Goal: Task Accomplishment & Management: Manage account settings

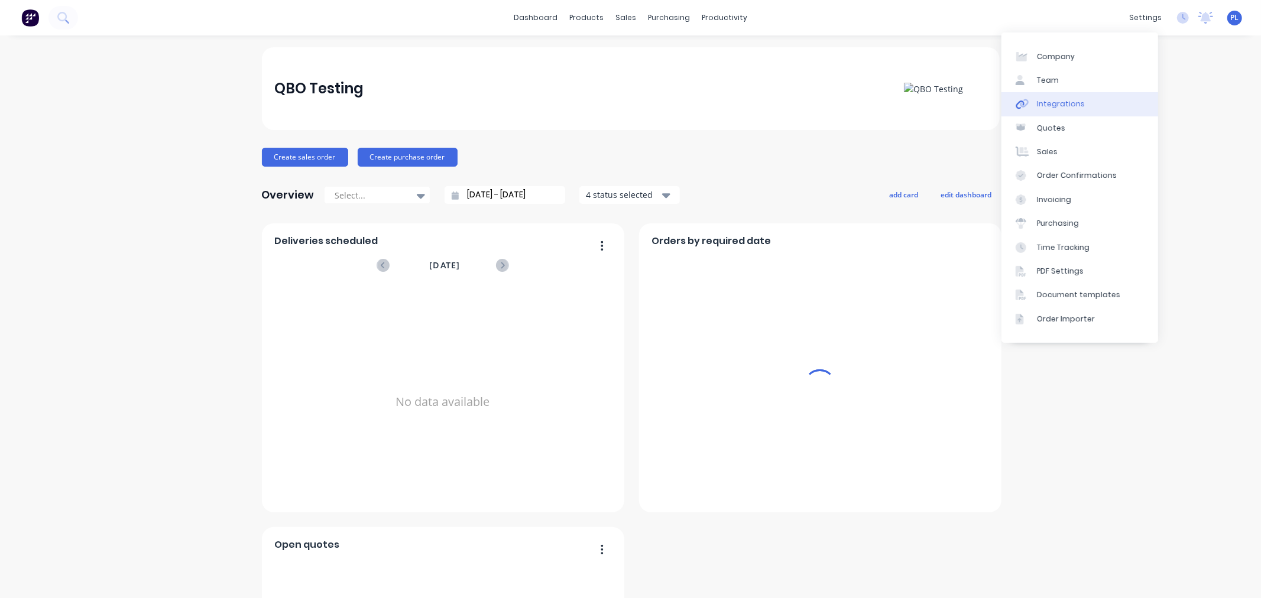
click at [1076, 103] on div "Integrations" at bounding box center [1061, 104] width 48 height 11
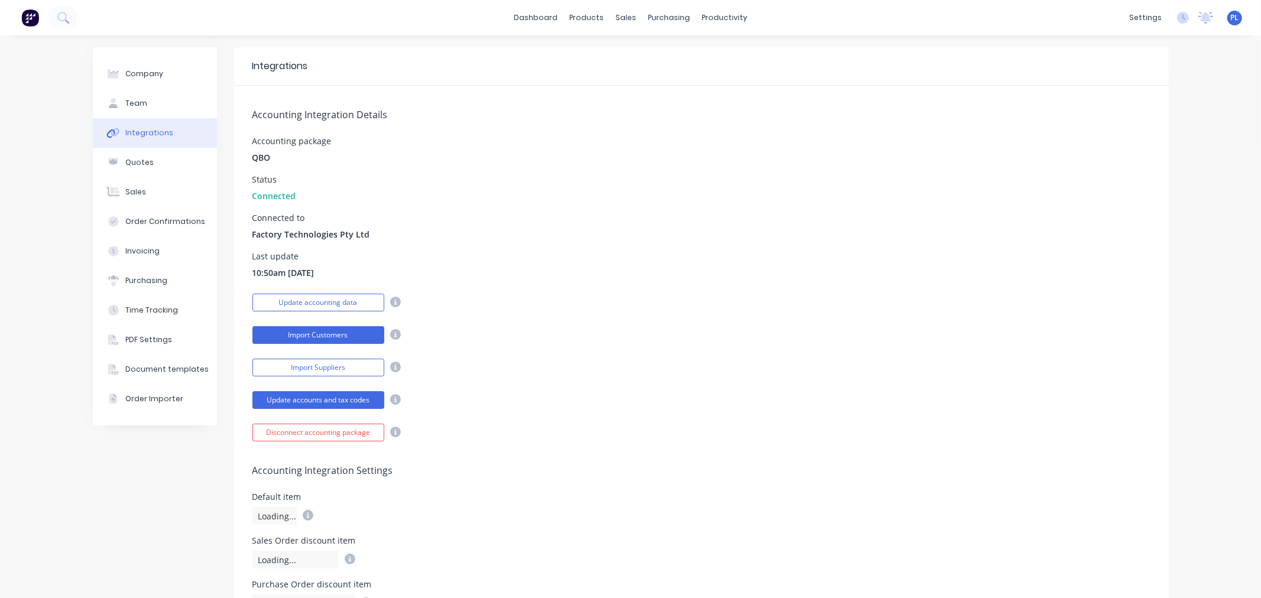
click at [314, 335] on button "Import Customers" at bounding box center [318, 335] width 132 height 18
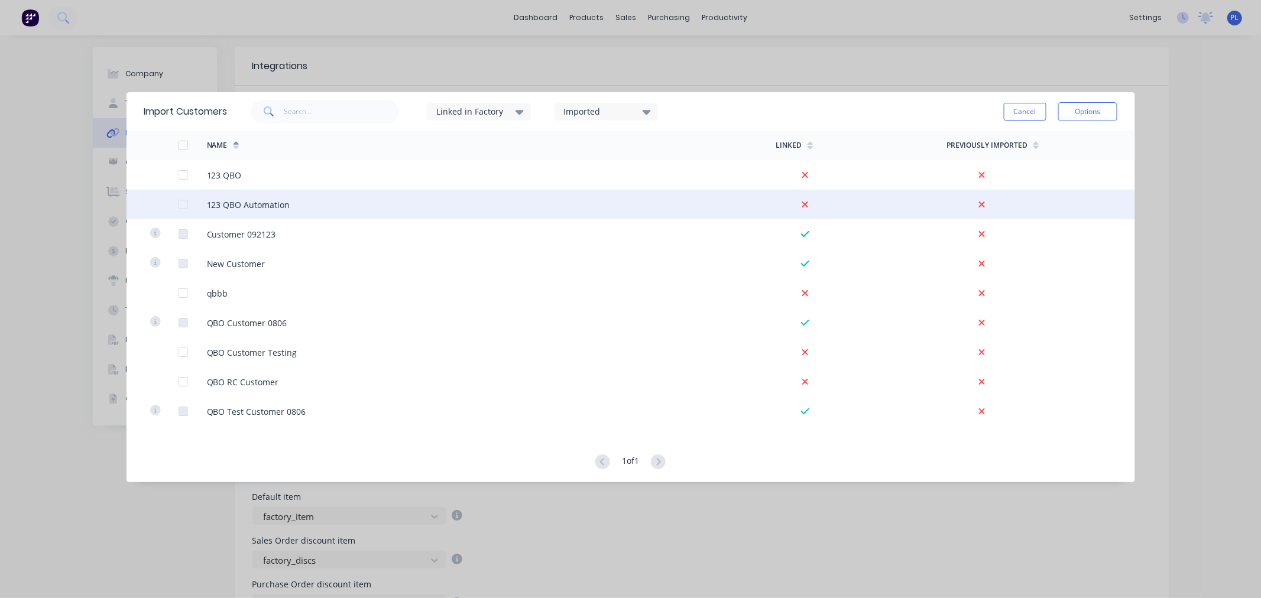
click at [183, 203] on div at bounding box center [183, 205] width 24 height 24
click at [1102, 113] on button "Options" at bounding box center [1087, 111] width 59 height 19
click at [1033, 138] on div "Import selected customers" at bounding box center [1060, 145] width 91 height 30
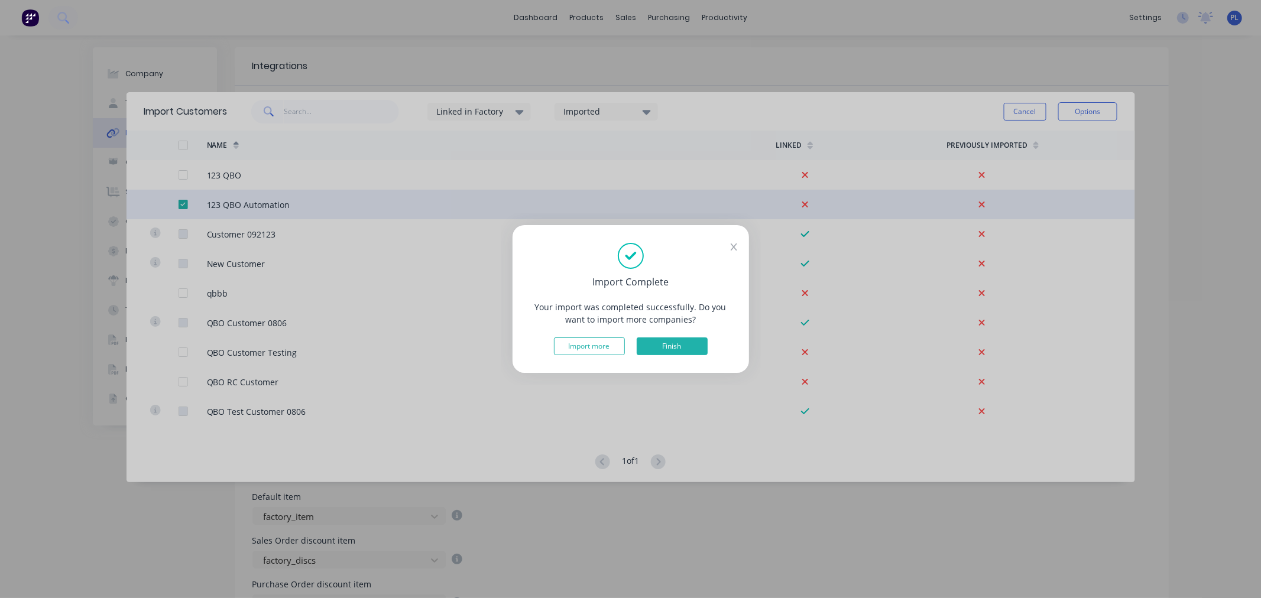
click at [654, 345] on button "Finish" at bounding box center [672, 346] width 71 height 18
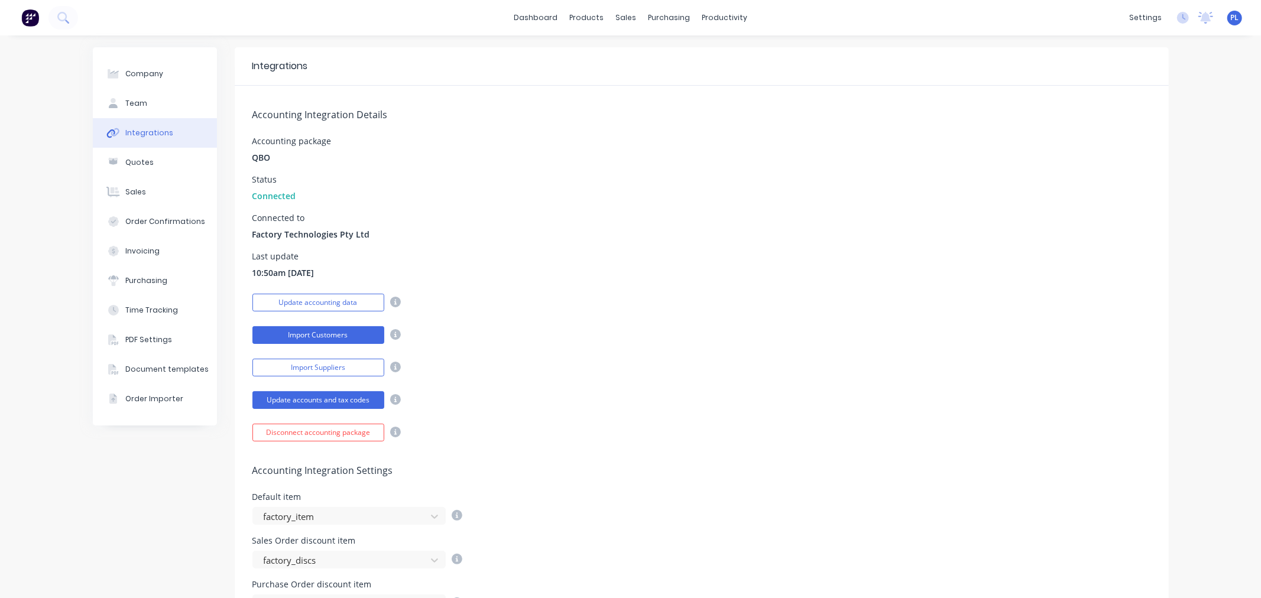
click at [300, 340] on button "Import Customers" at bounding box center [318, 335] width 132 height 18
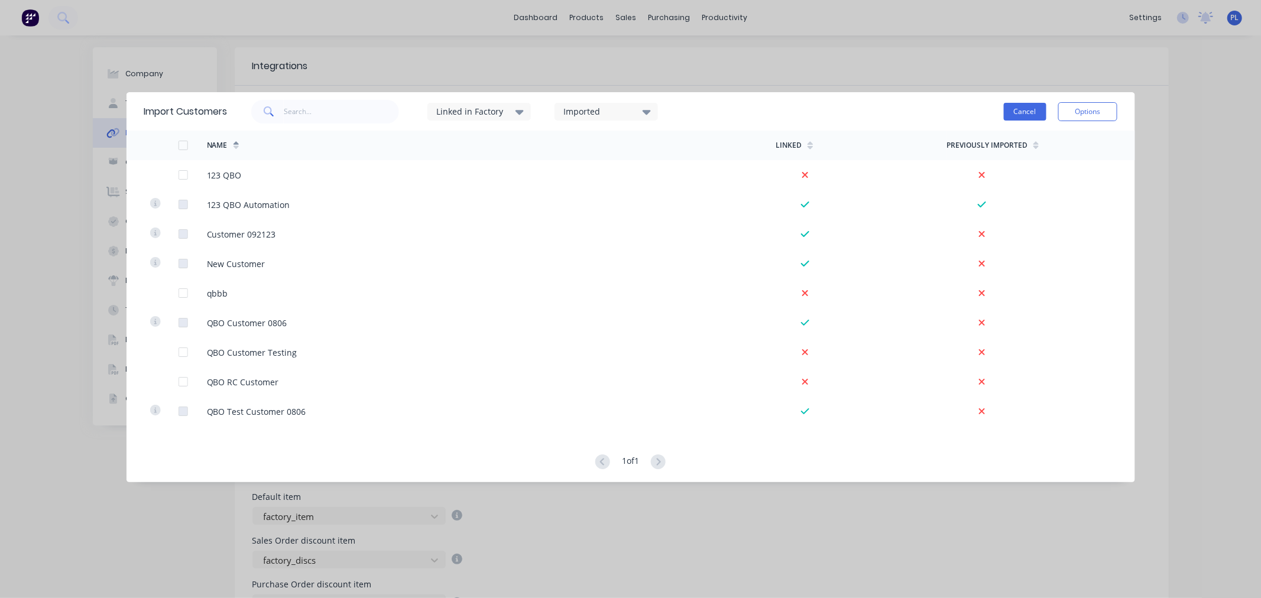
click at [1028, 103] on button "Cancel" at bounding box center [1025, 112] width 43 height 18
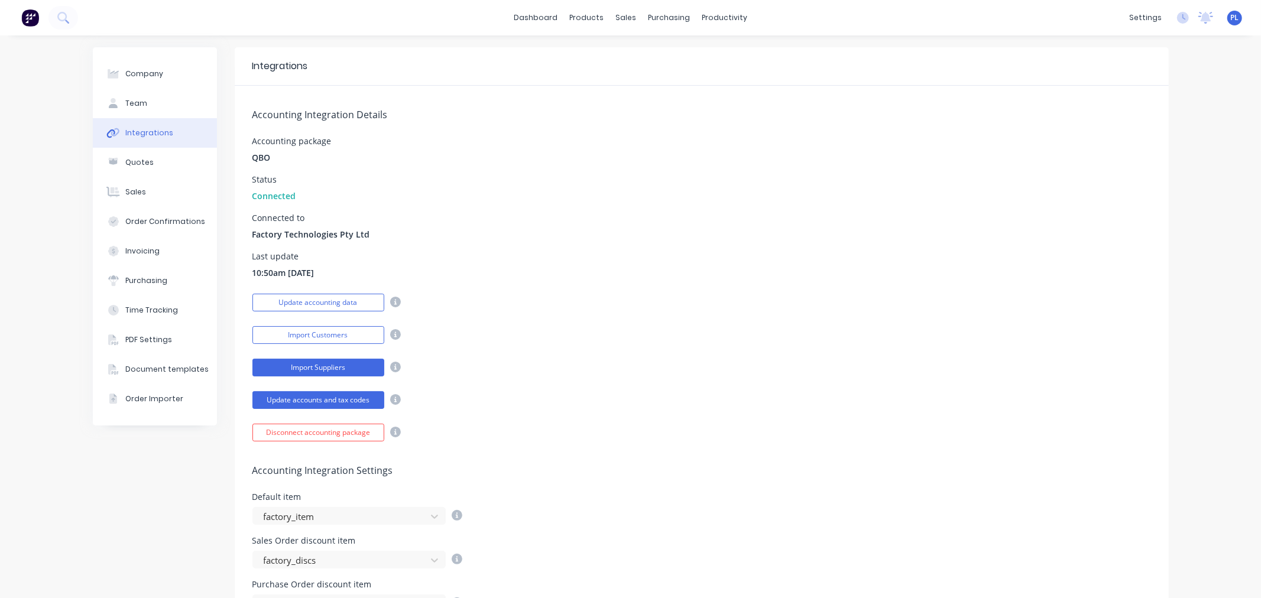
click at [312, 368] on button "Import Suppliers" at bounding box center [318, 368] width 132 height 18
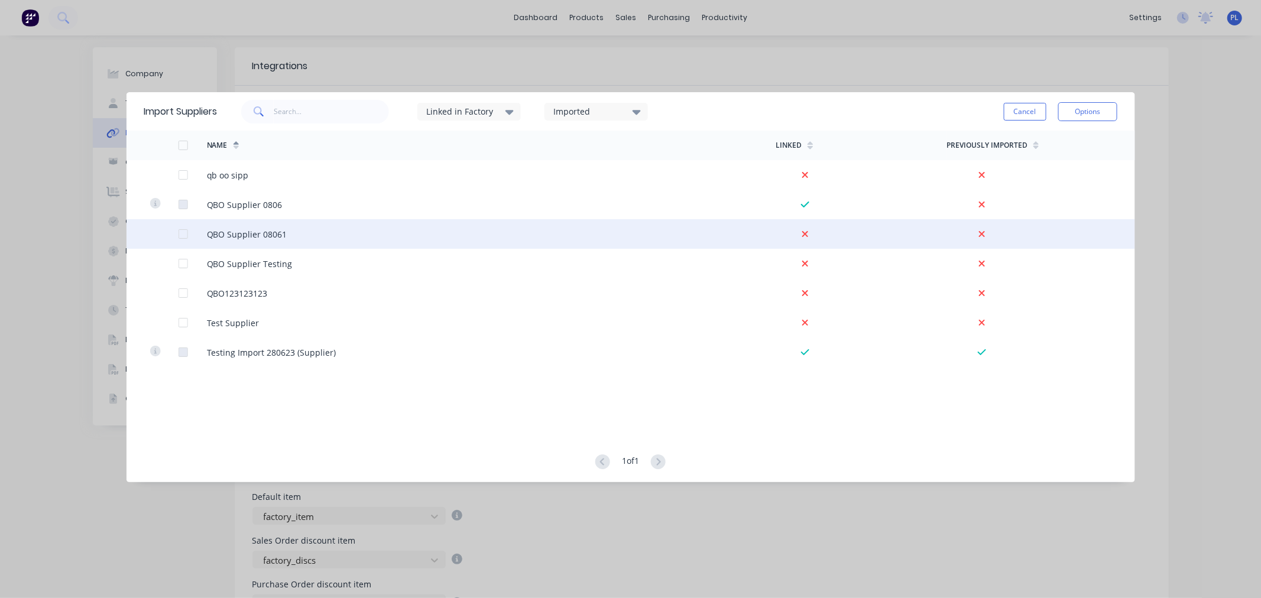
click at [185, 234] on div at bounding box center [183, 234] width 24 height 24
click at [1083, 102] on button "Options" at bounding box center [1087, 111] width 59 height 19
click at [1054, 148] on div "Import selected suppliers" at bounding box center [1060, 145] width 91 height 30
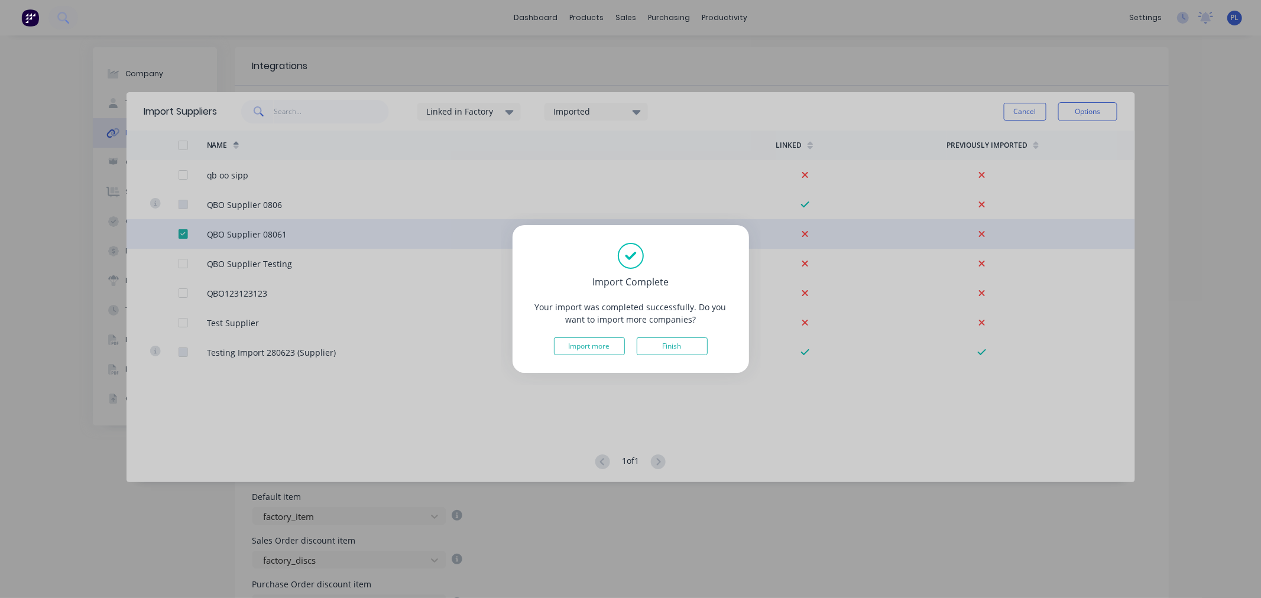
drag, startPoint x: 667, startPoint y: 344, endPoint x: 1059, endPoint y: 167, distance: 429.9
click at [668, 343] on button "Finish" at bounding box center [672, 346] width 71 height 18
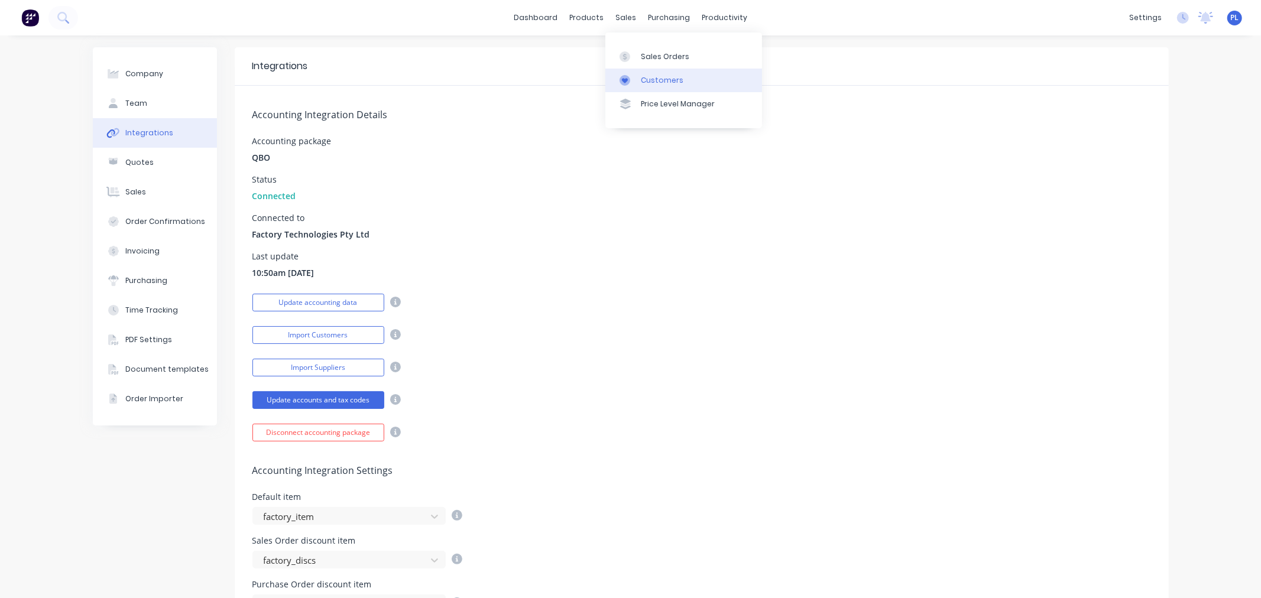
click at [646, 79] on div "Customers" at bounding box center [662, 80] width 43 height 11
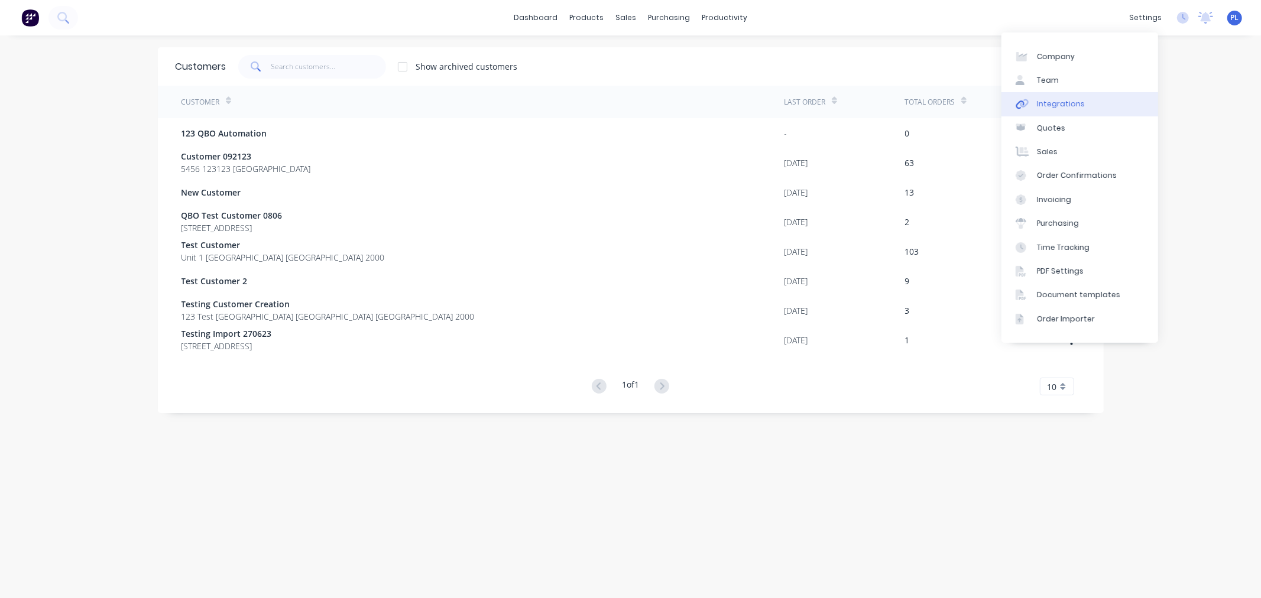
click at [1125, 104] on link "Integrations" at bounding box center [1079, 104] width 157 height 24
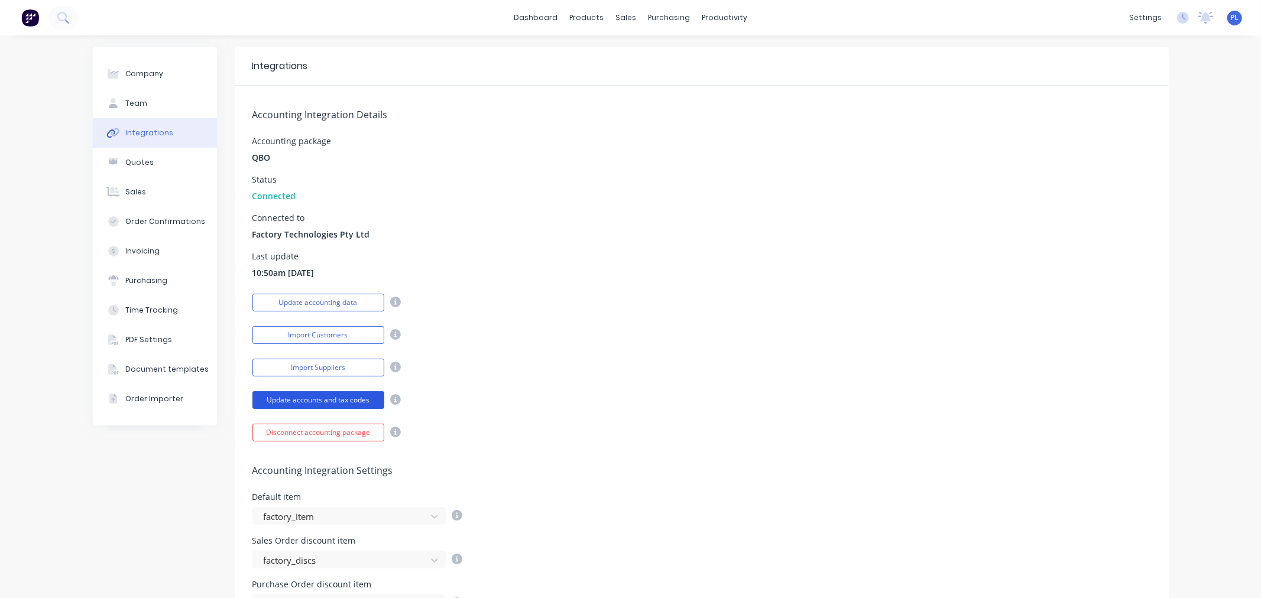
click at [316, 405] on button "Update accounts and tax codes" at bounding box center [318, 400] width 132 height 18
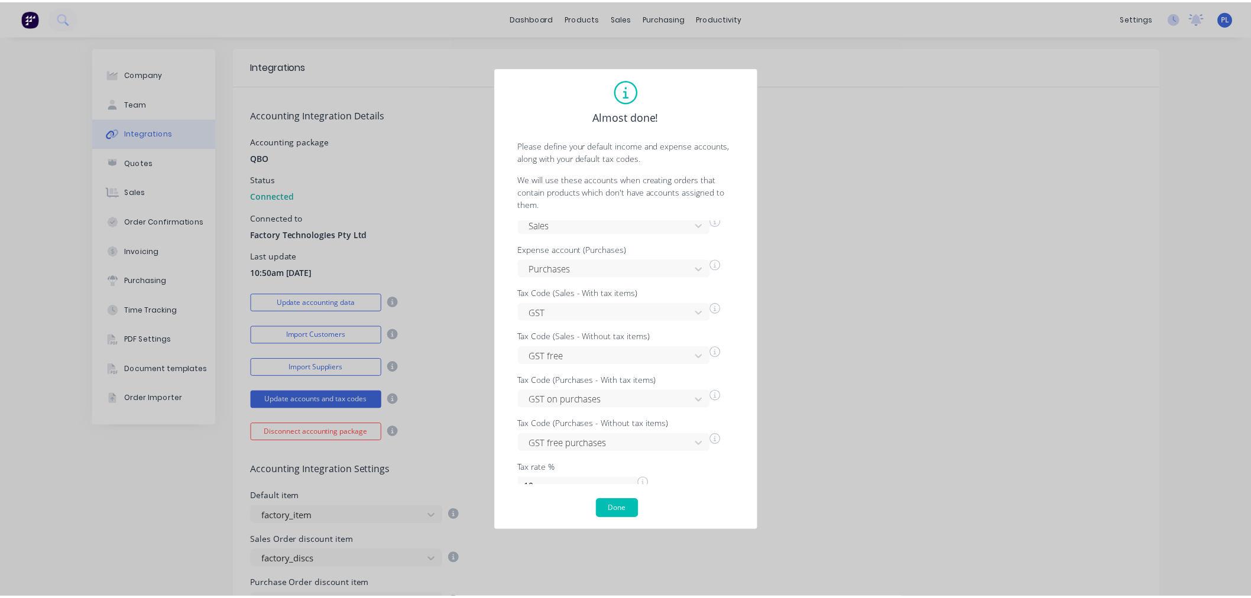
scroll to position [28, 0]
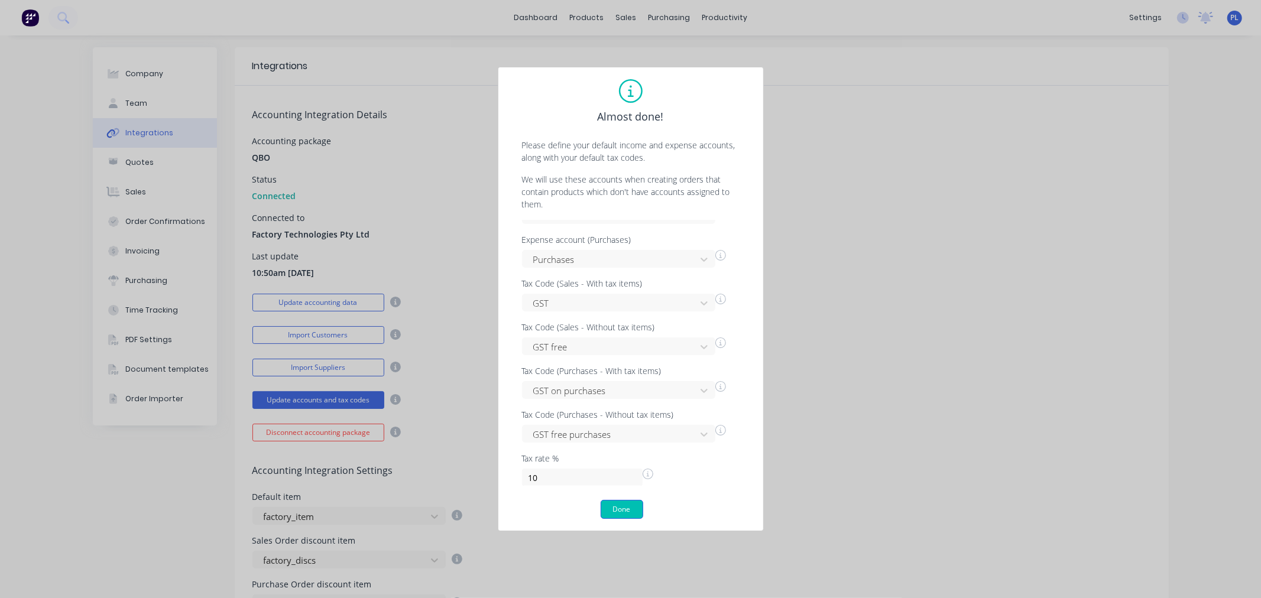
drag, startPoint x: 624, startPoint y: 527, endPoint x: 623, endPoint y: 505, distance: 21.3
click at [624, 526] on div "Almost done! Please define your default income and expense accounts, along with…" at bounding box center [631, 299] width 266 height 465
click at [622, 503] on button "Done" at bounding box center [621, 509] width 43 height 19
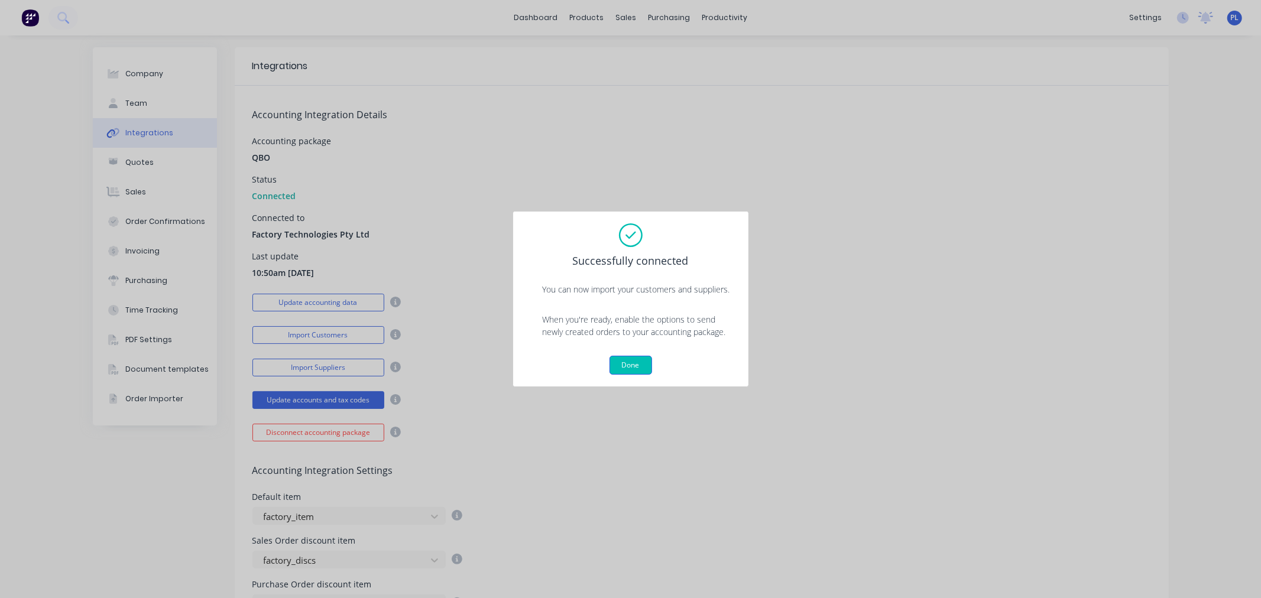
click at [634, 372] on button "Done" at bounding box center [630, 365] width 43 height 19
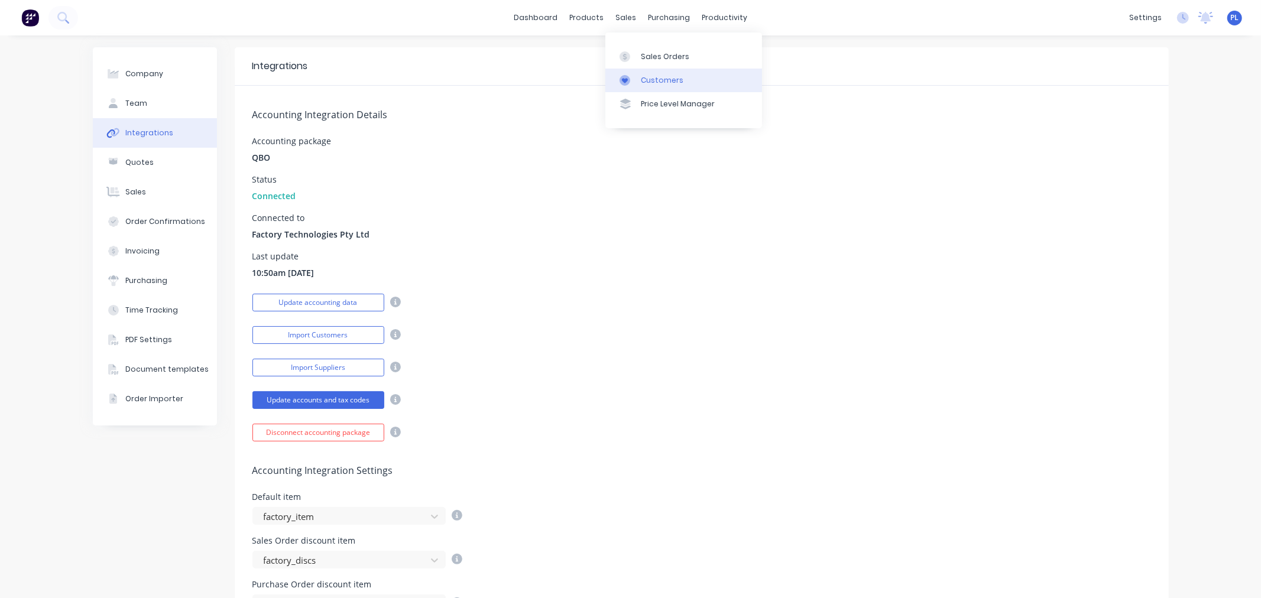
click at [638, 71] on link "Customers" at bounding box center [683, 81] width 157 height 24
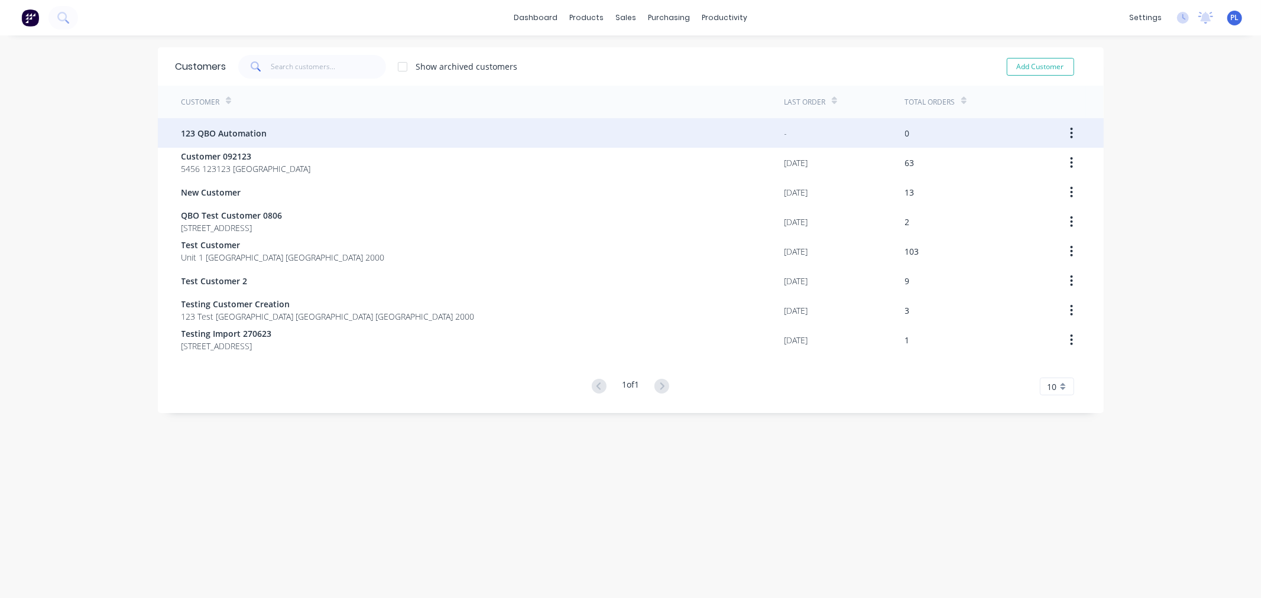
click at [187, 122] on div "123 QBO Automation" at bounding box center [482, 133] width 603 height 30
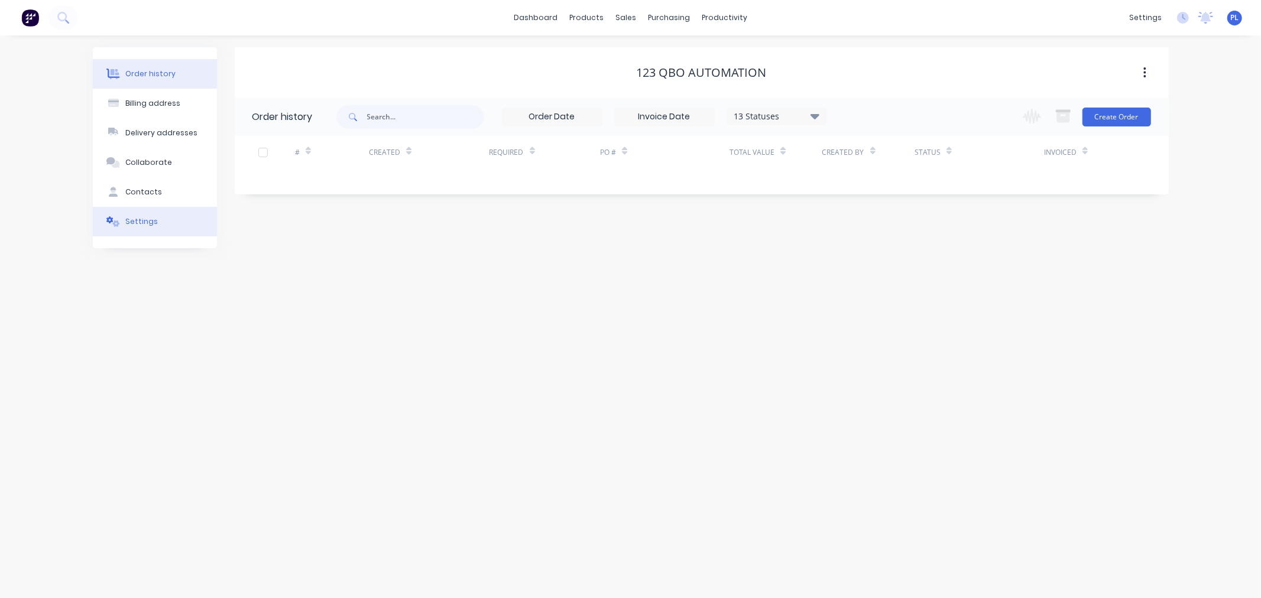
click at [125, 226] on div "Settings" at bounding box center [141, 221] width 33 height 11
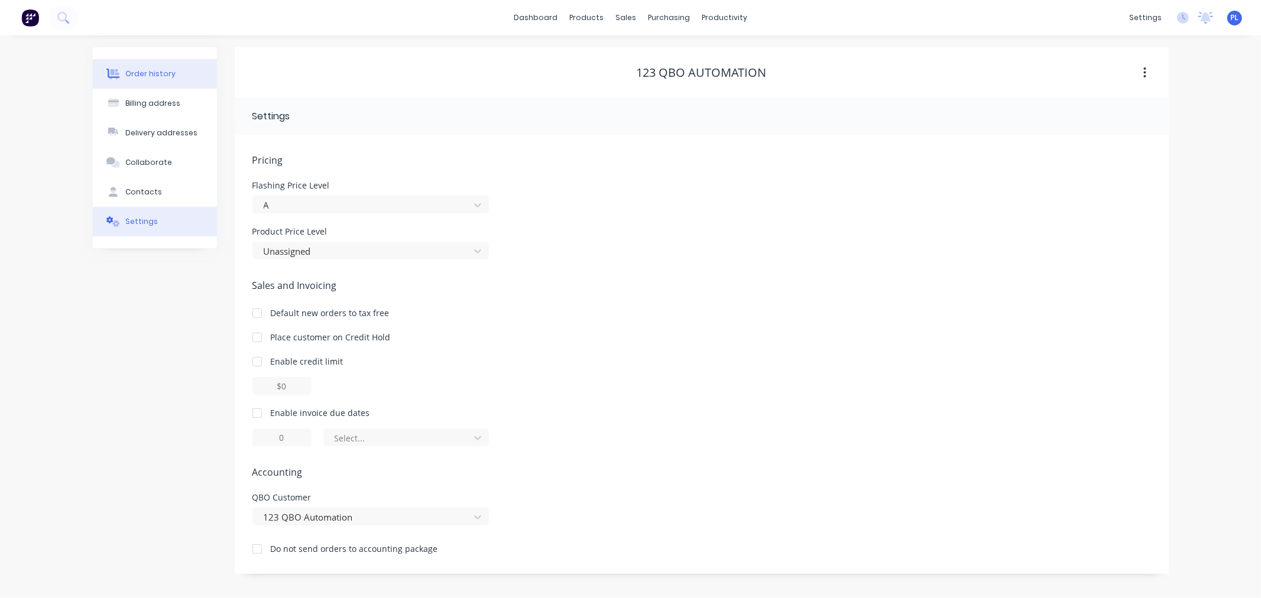
click at [178, 67] on button "Order history" at bounding box center [155, 74] width 124 height 30
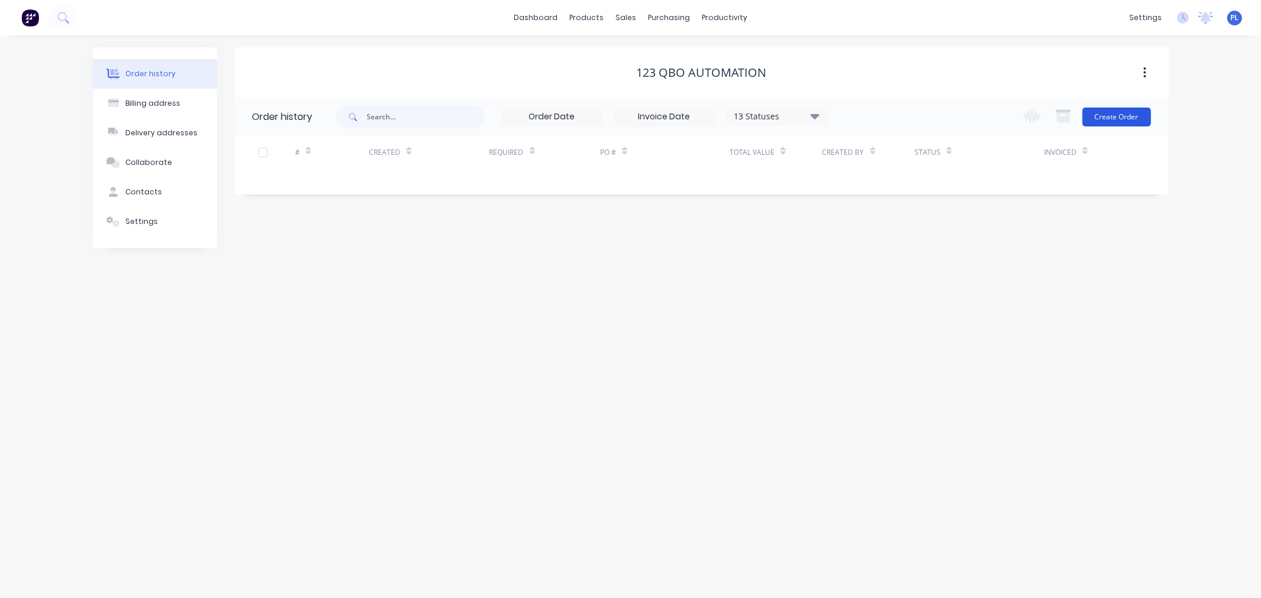
click at [1119, 110] on button "Create Order" at bounding box center [1116, 117] width 69 height 19
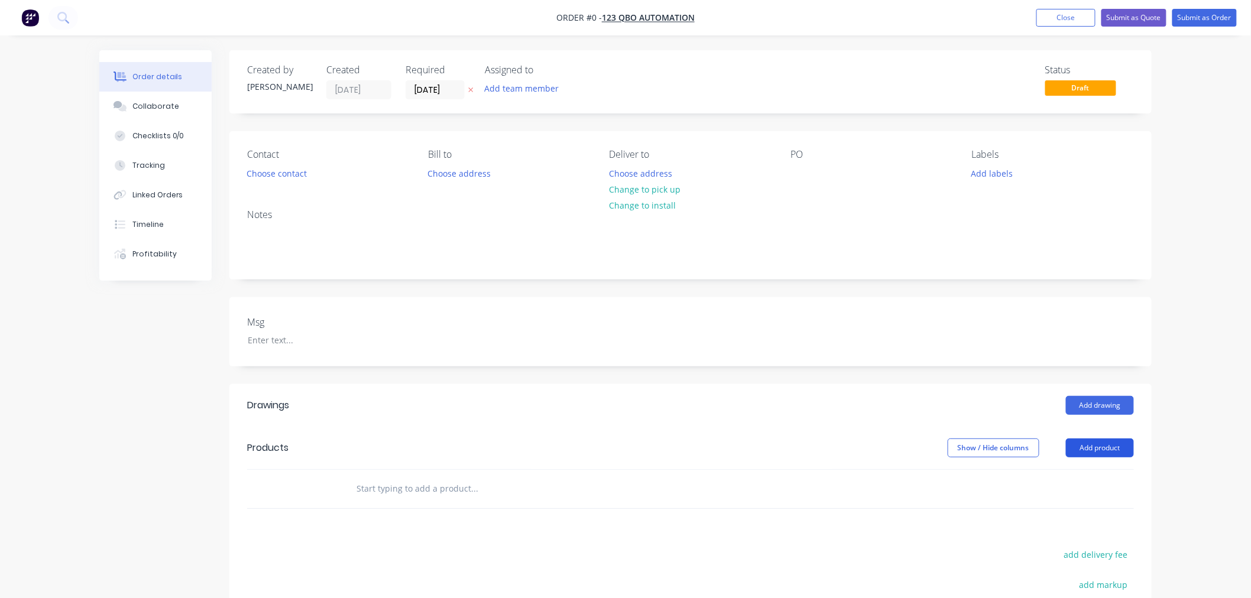
click at [1096, 449] on button "Add product" at bounding box center [1100, 448] width 68 height 19
click at [1061, 504] on div "Basic product" at bounding box center [1077, 501] width 91 height 17
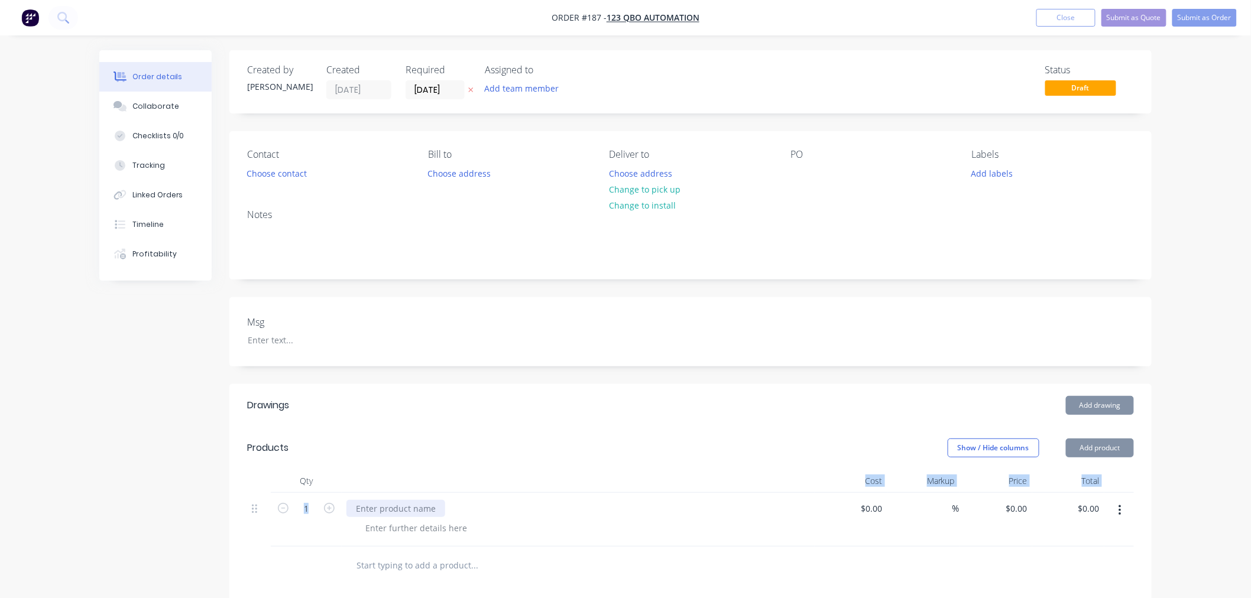
drag, startPoint x: 387, startPoint y: 492, endPoint x: 388, endPoint y: 512, distance: 20.7
click at [388, 492] on div "Qty Cost Markup Price Total 1 $0.00 $0.00 % $0.00 $0.00 $0.00 $0.00" at bounding box center [690, 507] width 887 height 77
click at [388, 512] on div at bounding box center [395, 508] width 99 height 17
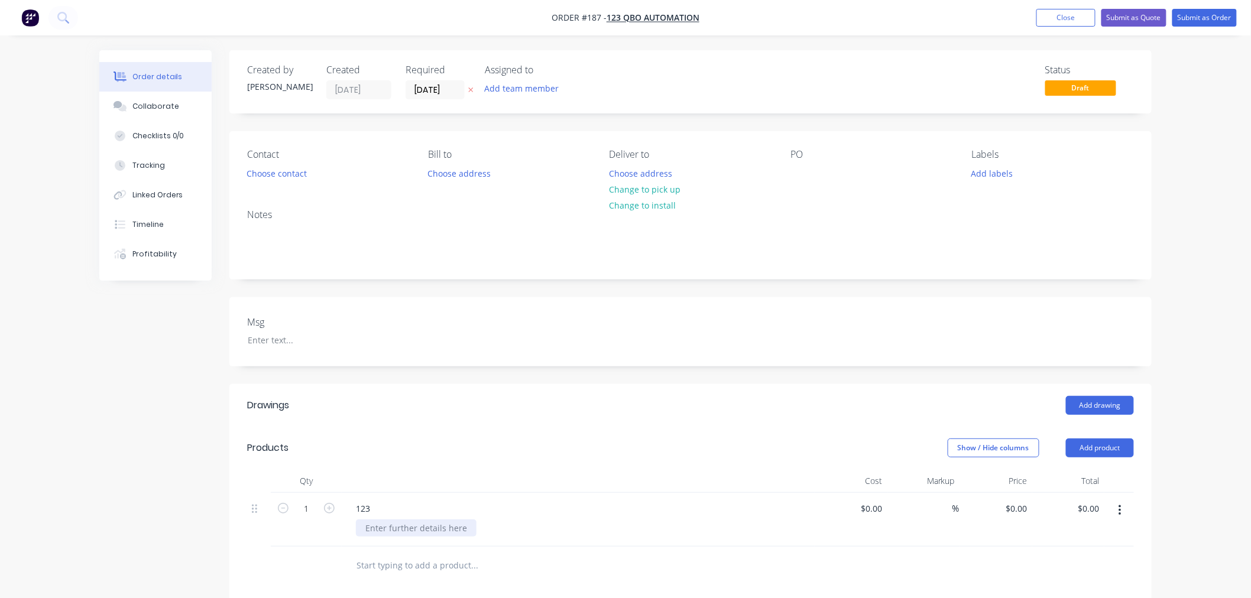
click at [398, 523] on div at bounding box center [416, 528] width 121 height 17
click at [1019, 502] on input "0" at bounding box center [1025, 508] width 14 height 17
type input "$55.00"
click at [739, 398] on div "Add drawing" at bounding box center [785, 405] width 698 height 19
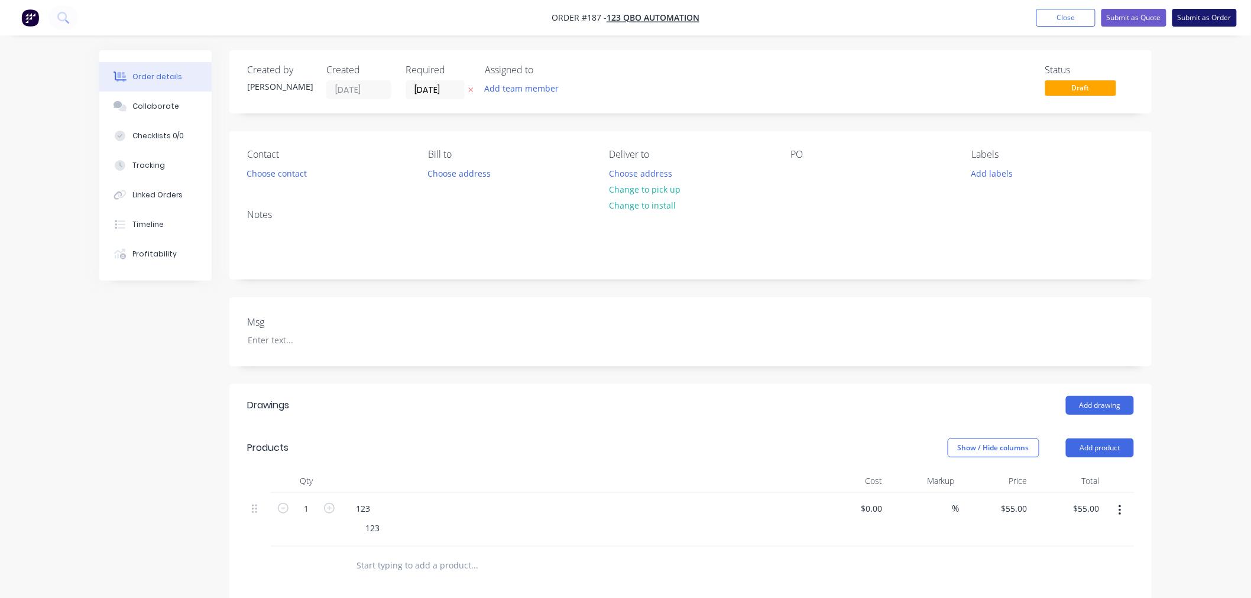
click at [1202, 15] on button "Submit as Order" at bounding box center [1204, 18] width 64 height 18
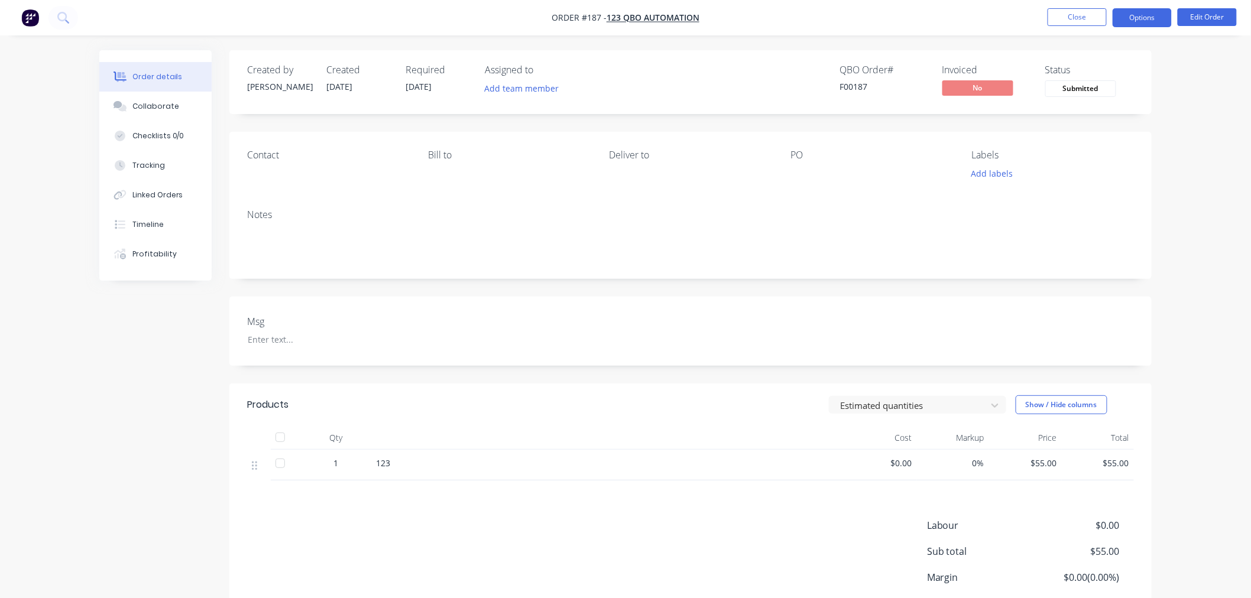
click at [1138, 22] on button "Options" at bounding box center [1141, 17] width 59 height 19
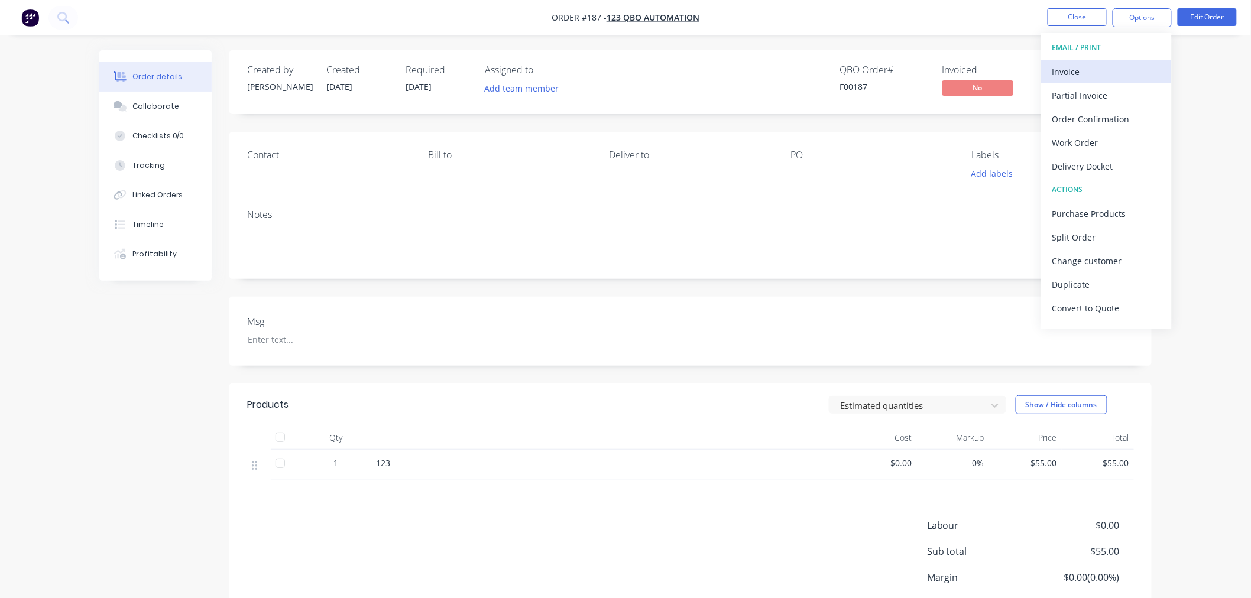
click at [1088, 63] on div "Invoice" at bounding box center [1106, 71] width 109 height 17
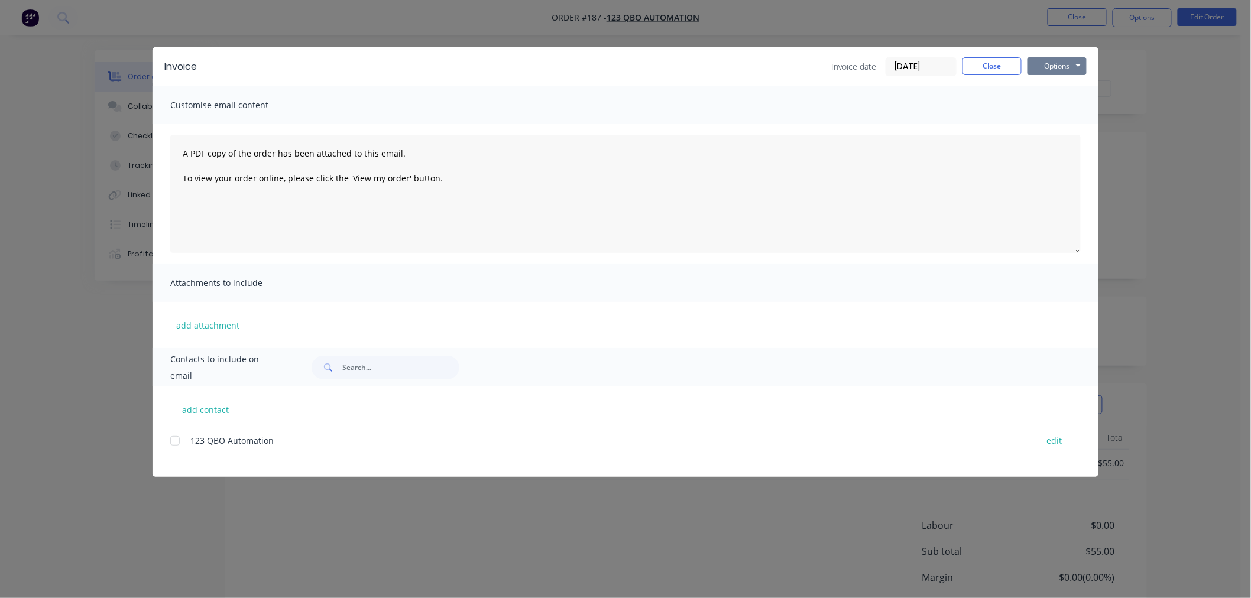
click at [1068, 59] on button "Options" at bounding box center [1056, 66] width 59 height 18
drag, startPoint x: 1065, startPoint y: 90, endPoint x: 1074, endPoint y: 109, distance: 21.1
click at [1074, 109] on div "Preview Print Email" at bounding box center [1065, 106] width 76 height 59
click at [1073, 108] on button "Print" at bounding box center [1065, 107] width 76 height 20
drag, startPoint x: 1011, startPoint y: 80, endPoint x: 992, endPoint y: 61, distance: 27.2
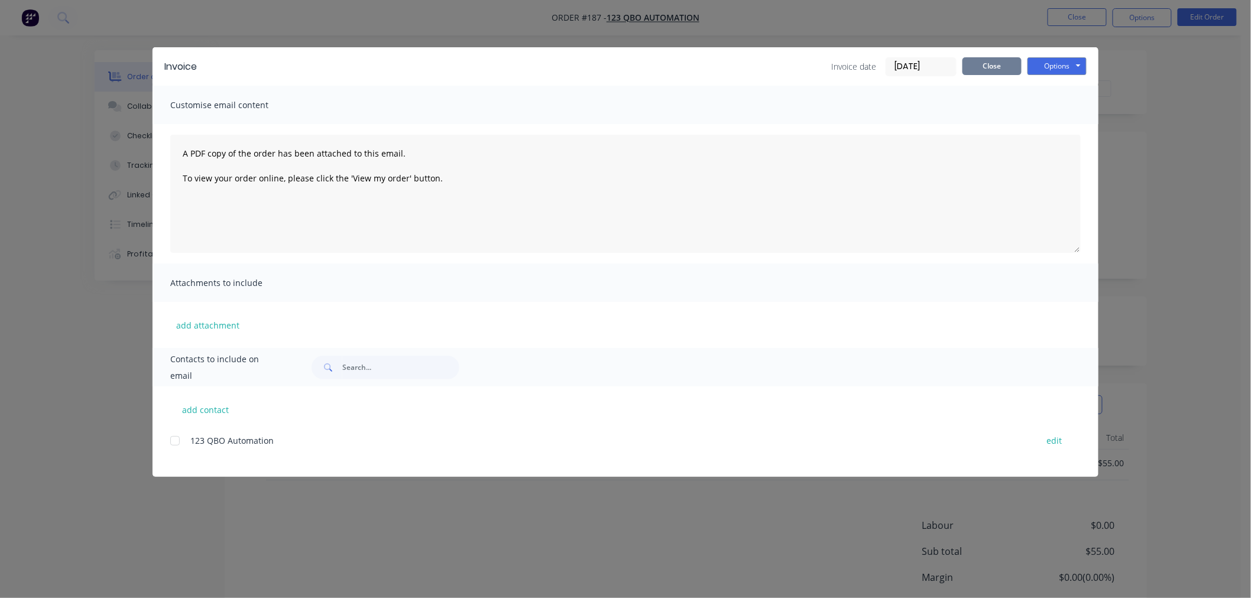
click at [1007, 77] on div "Invoice Invoice date 14/10/25 Close Options Preview Print Email" at bounding box center [625, 66] width 946 height 38
click at [992, 60] on button "Close" at bounding box center [991, 66] width 59 height 18
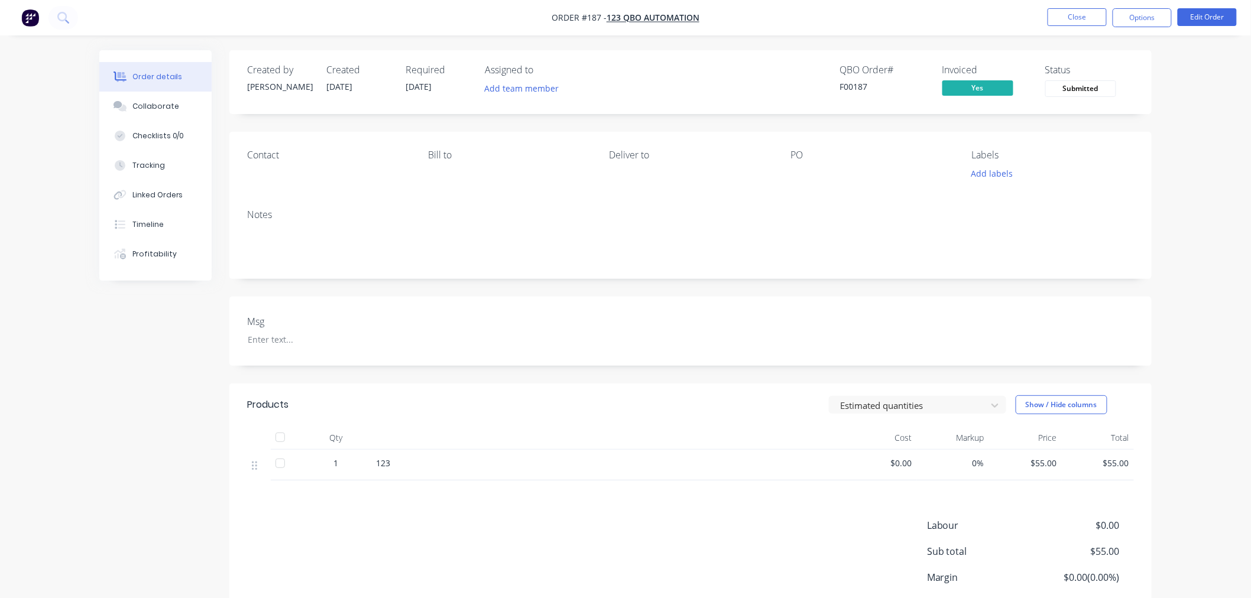
click at [852, 86] on div "F00187" at bounding box center [883, 86] width 89 height 12
copy div "F00187"
click at [1096, 12] on button "Close" at bounding box center [1076, 17] width 59 height 18
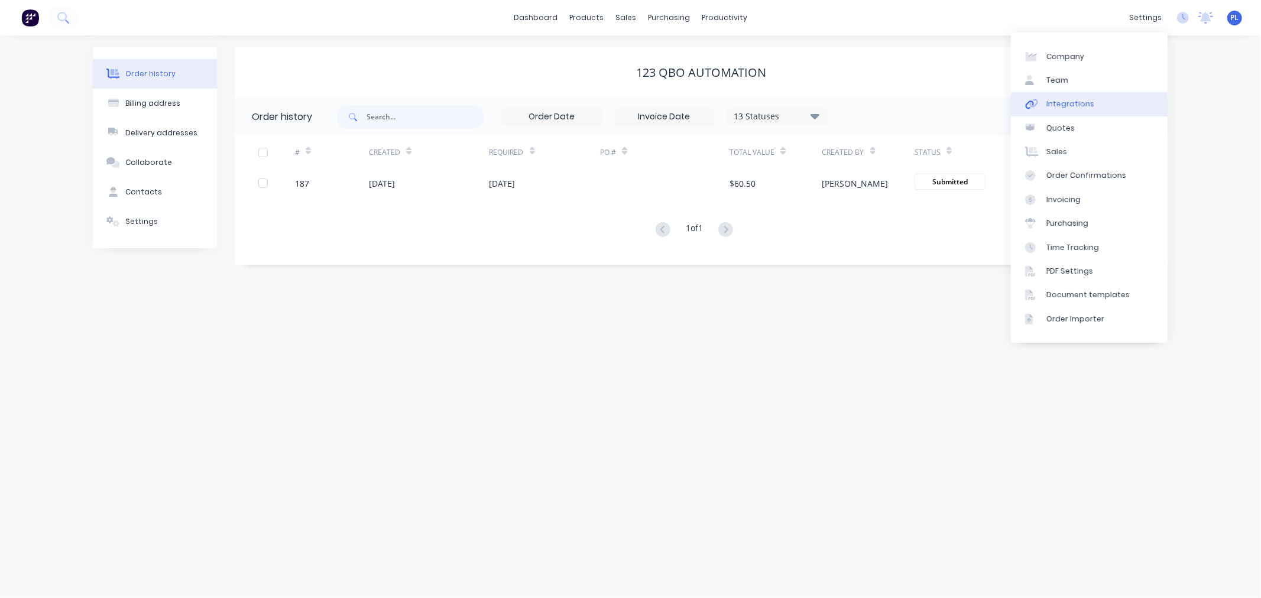
click at [1042, 99] on div at bounding box center [1034, 104] width 18 height 11
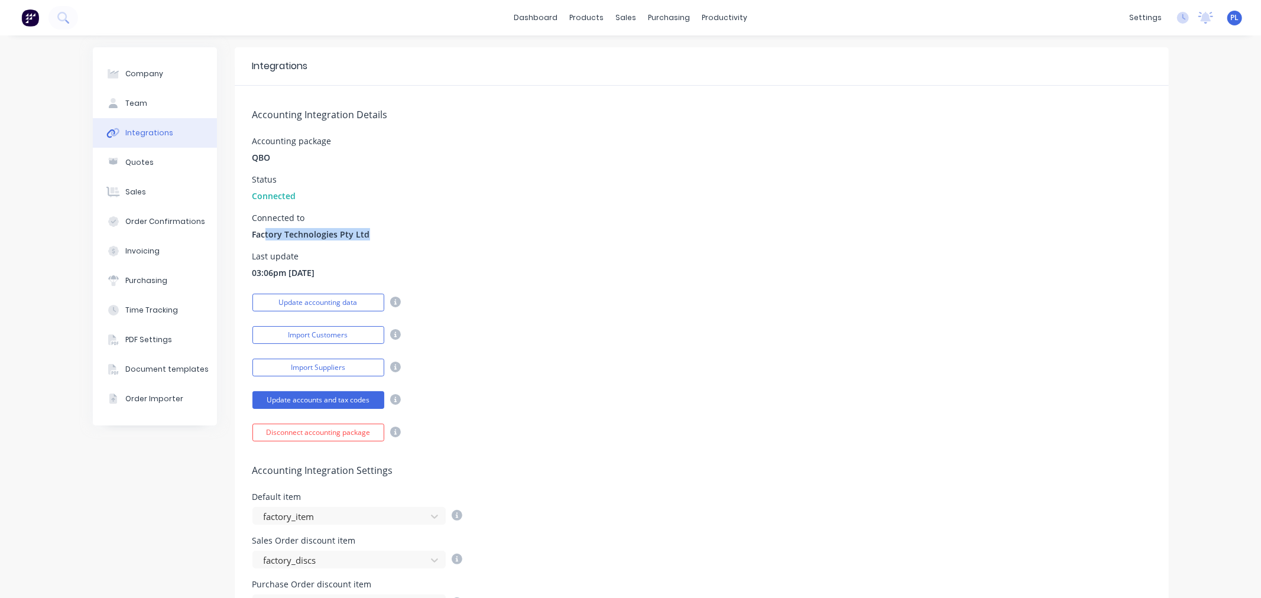
drag, startPoint x: 261, startPoint y: 229, endPoint x: 793, endPoint y: 234, distance: 532.5
click at [629, 229] on div "Connected to Factory Technologies Pty Ltd" at bounding box center [701, 227] width 898 height 27
click at [831, 262] on div "Last update 03:06pm 14/10/25" at bounding box center [701, 265] width 898 height 27
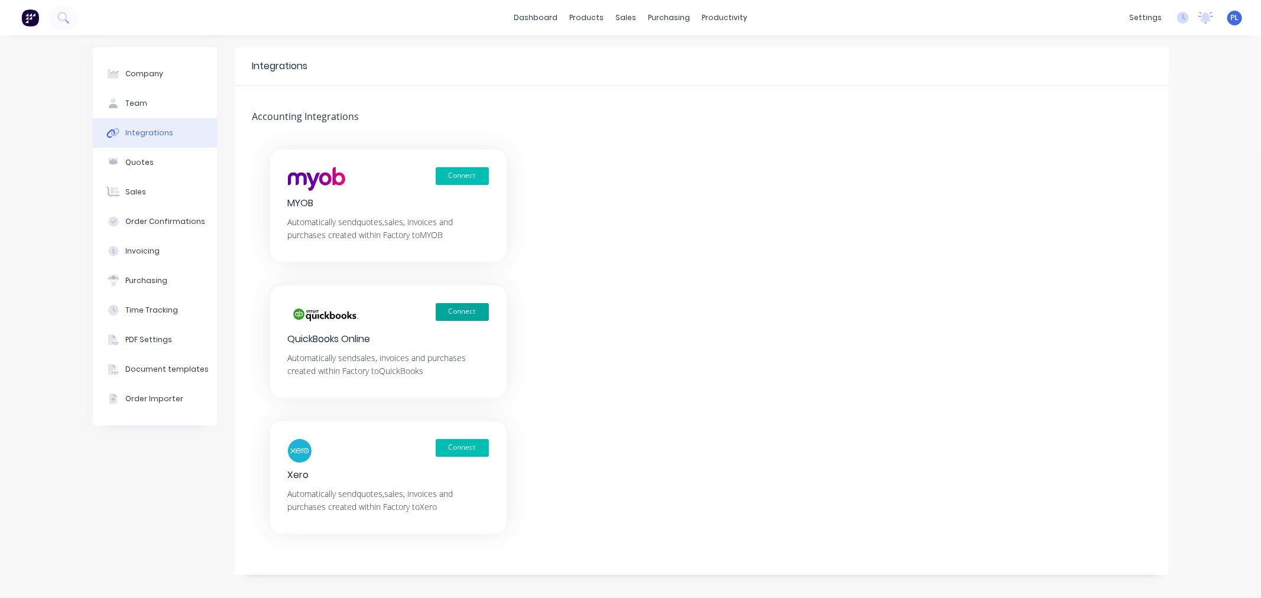
click at [449, 309] on button "Connect" at bounding box center [462, 312] width 53 height 18
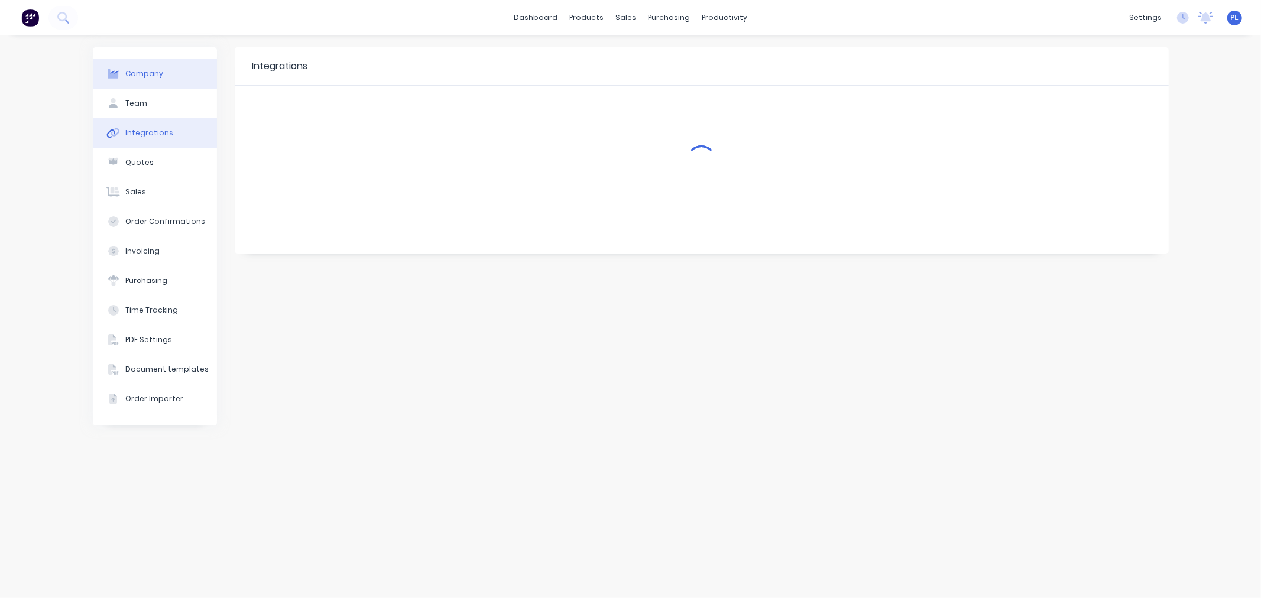
click at [167, 60] on button "Company" at bounding box center [155, 74] width 124 height 30
select select "AU"
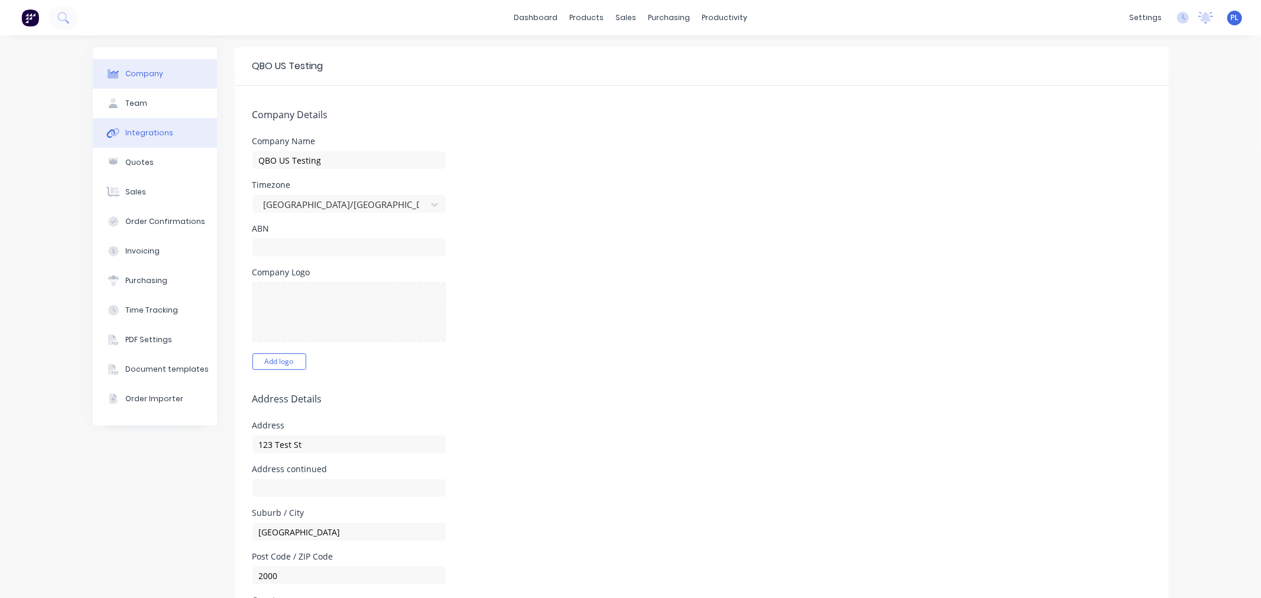
click at [152, 122] on button "Integrations" at bounding box center [155, 133] width 124 height 30
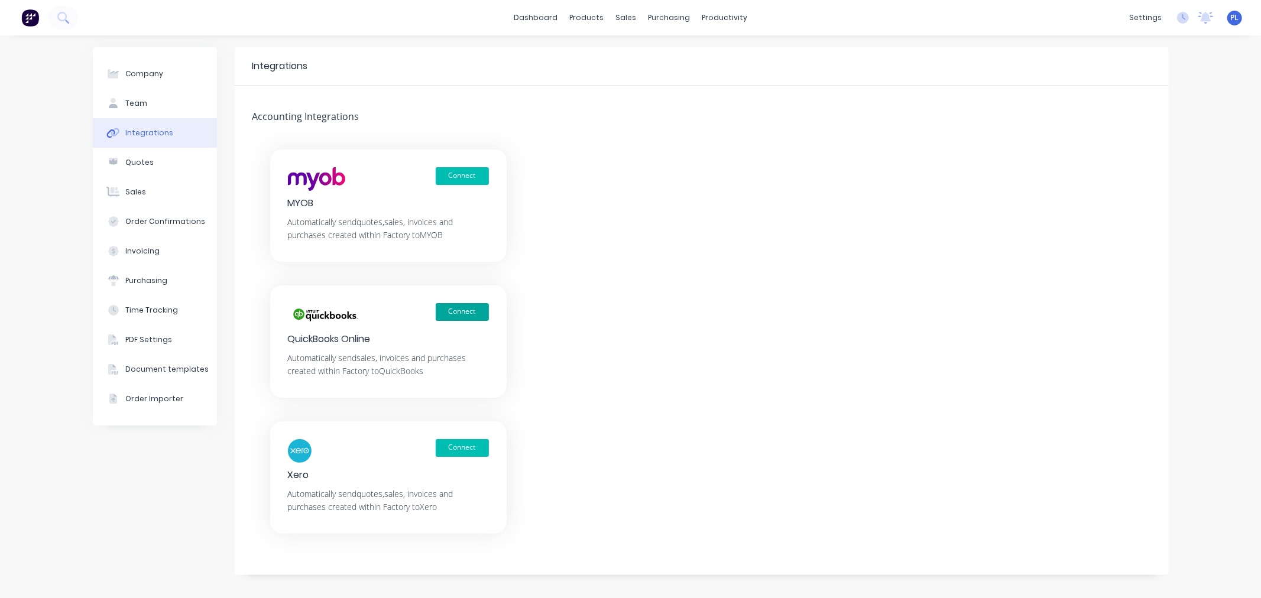
click at [444, 318] on button "Connect" at bounding box center [462, 312] width 53 height 18
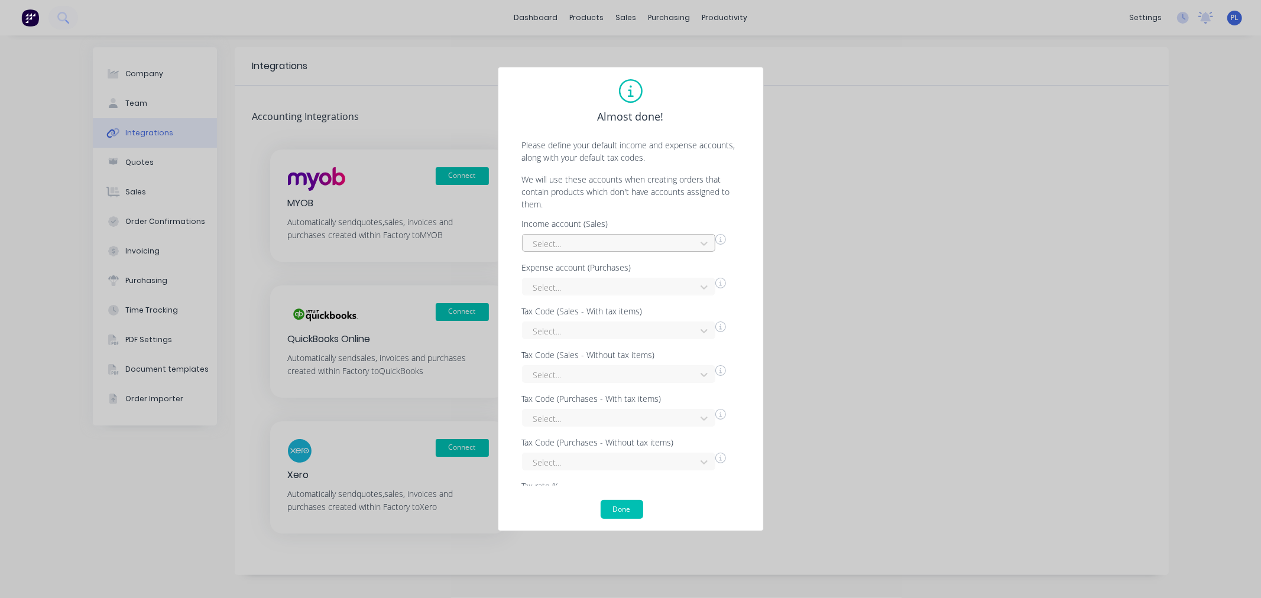
drag, startPoint x: 582, startPoint y: 255, endPoint x: 572, endPoint y: 245, distance: 14.2
click at [581, 254] on div "Income account (Sales) Select... Expense account (Purchases) Select... Tax Code…" at bounding box center [630, 353] width 241 height 266
click at [572, 245] on div at bounding box center [611, 243] width 158 height 15
click at [556, 333] on div "Sales" at bounding box center [618, 335] width 193 height 22
click at [556, 290] on div at bounding box center [611, 287] width 158 height 15
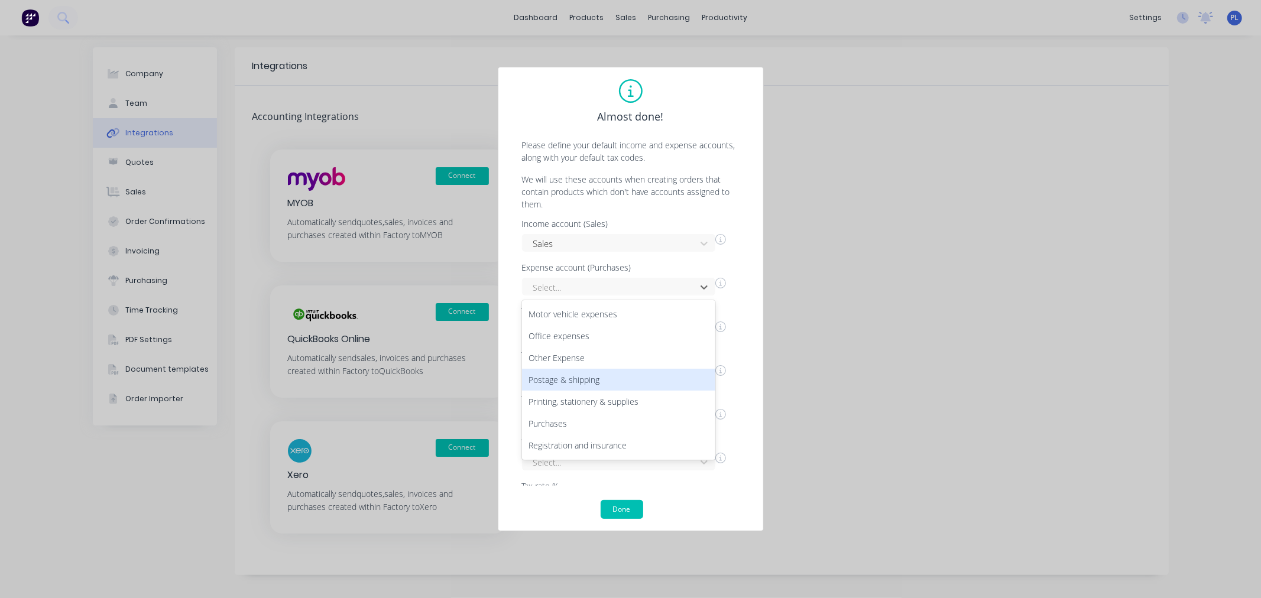
scroll to position [328, 0]
click at [570, 355] on div "Other Expense" at bounding box center [618, 357] width 193 height 22
drag, startPoint x: 553, startPoint y: 313, endPoint x: 553, endPoint y: 321, distance: 7.7
click at [553, 314] on div "Tax Code (Sales - With tax items)" at bounding box center [624, 311] width 204 height 8
drag, startPoint x: 552, startPoint y: 342, endPoint x: 554, endPoint y: 383, distance: 41.4
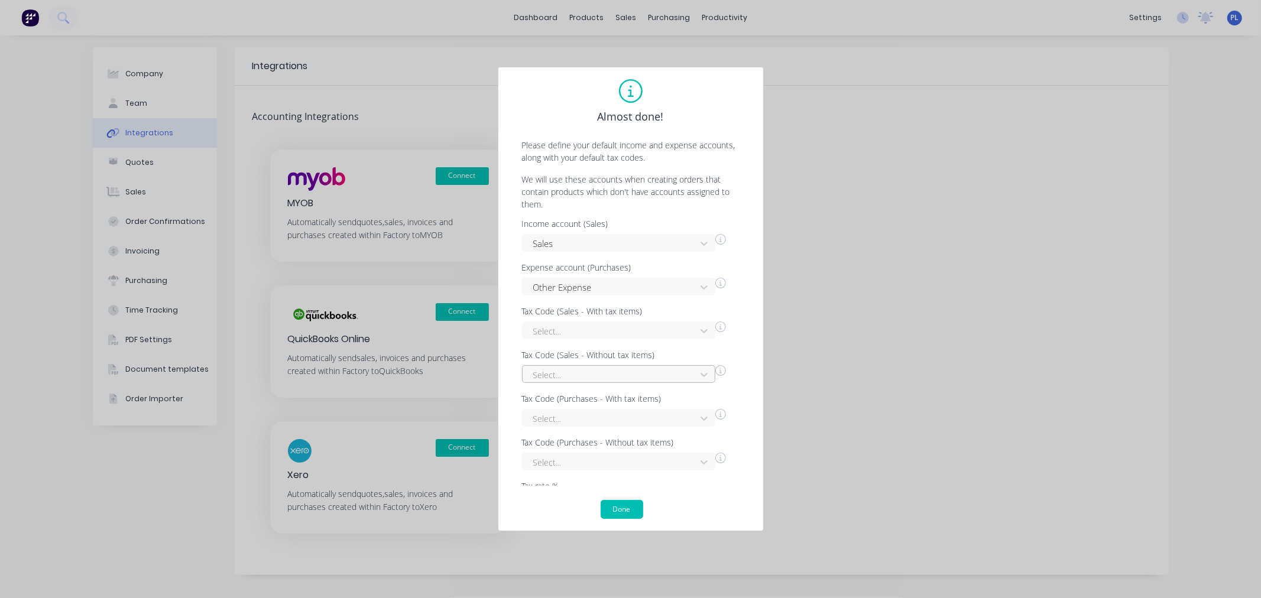
click at [552, 343] on div "Income account (Sales) Sales Expense account (Purchases) Other Expense Tax Code…" at bounding box center [630, 353] width 241 height 266
click at [605, 501] on button "Done" at bounding box center [621, 509] width 43 height 19
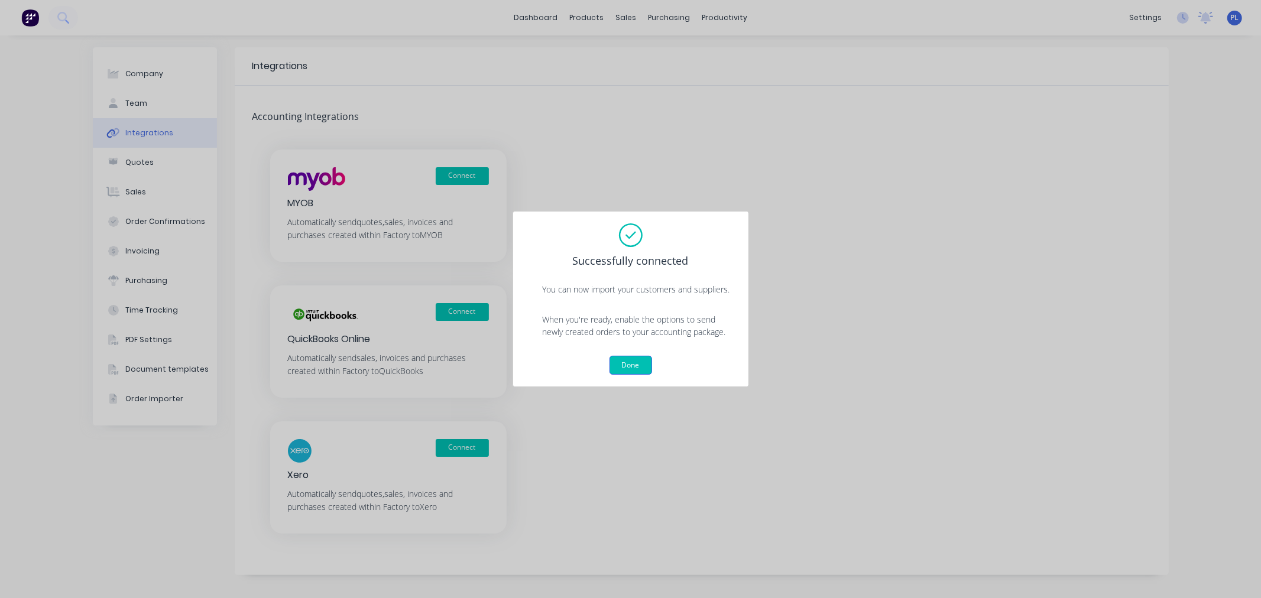
click at [634, 359] on button "Done" at bounding box center [630, 365] width 43 height 19
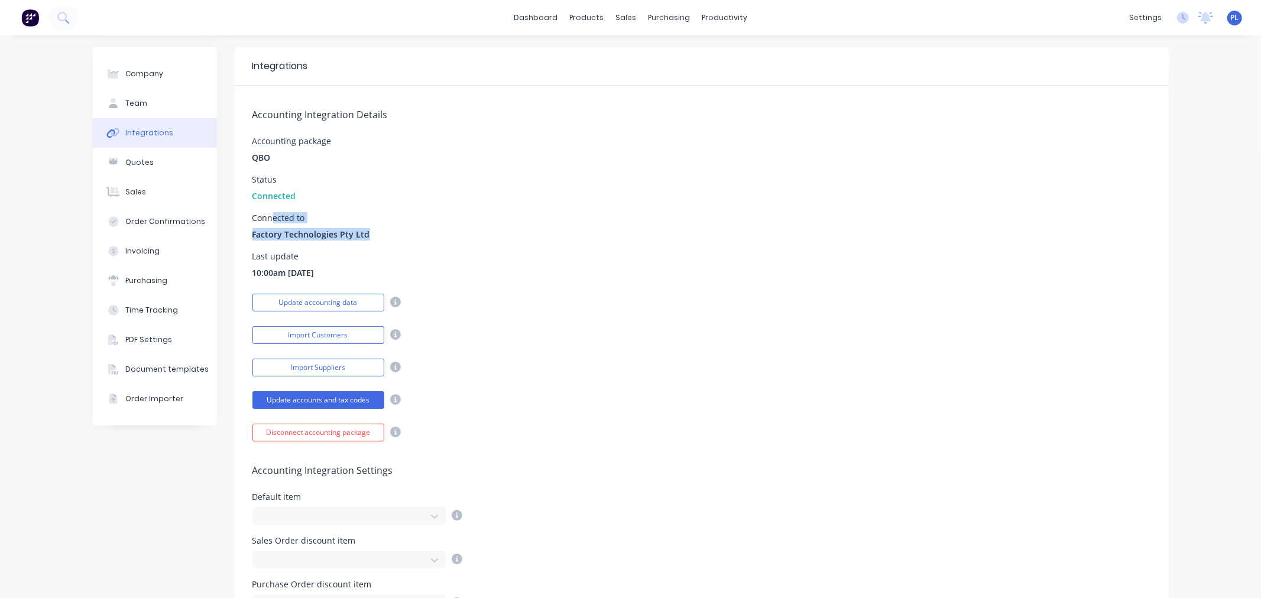
drag, startPoint x: 267, startPoint y: 222, endPoint x: 571, endPoint y: 235, distance: 304.0
click at [530, 235] on div "Connected to Factory Technologies Pty Ltd" at bounding box center [701, 227] width 898 height 27
click at [792, 201] on div "Status Connected" at bounding box center [701, 189] width 898 height 27
click at [275, 430] on button "Disconnect accounting package" at bounding box center [318, 433] width 132 height 18
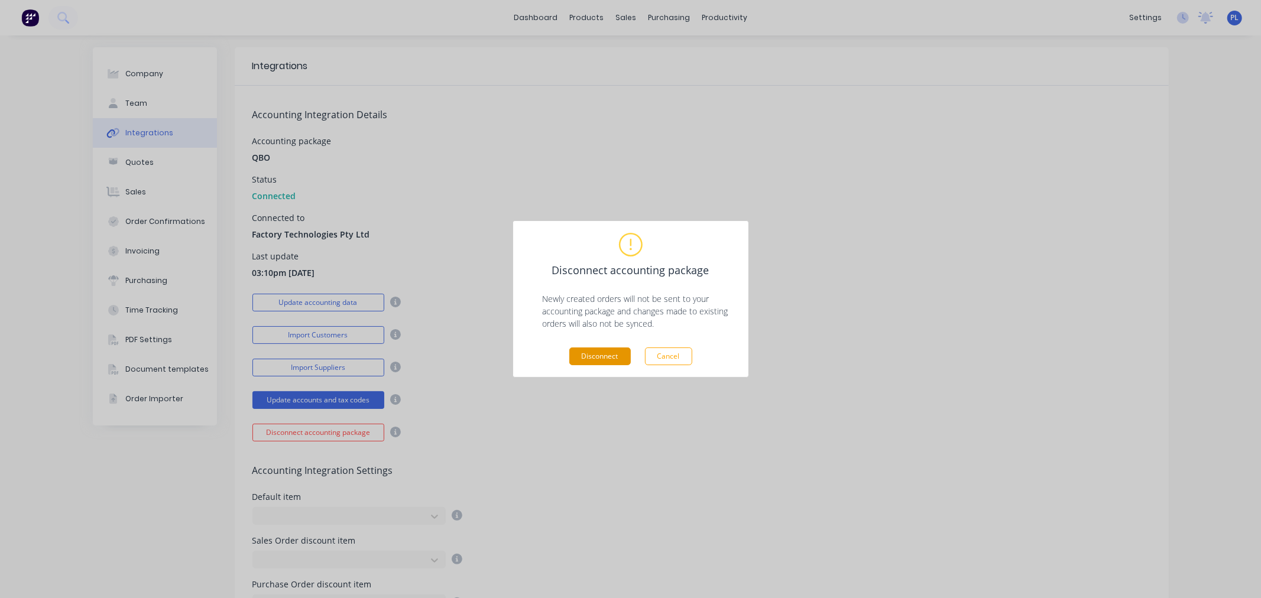
click at [581, 356] on button "Disconnect" at bounding box center [599, 357] width 61 height 18
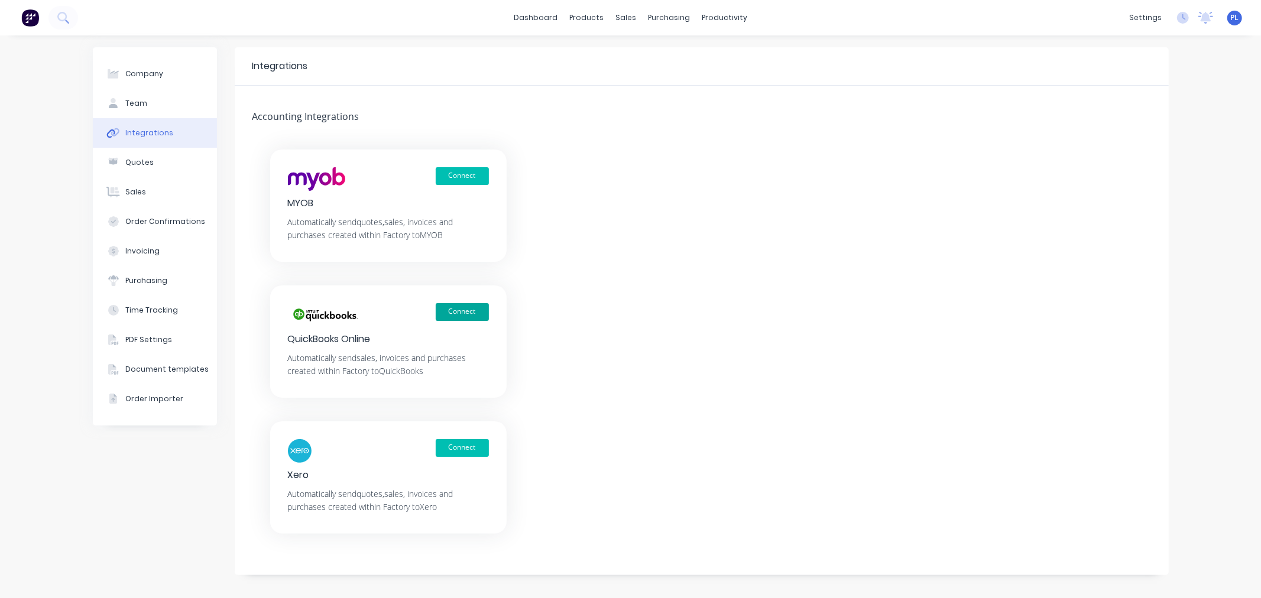
click at [440, 310] on button "Connect" at bounding box center [462, 312] width 53 height 18
click at [133, 72] on div "Company" at bounding box center [144, 74] width 38 height 11
select select "AU"
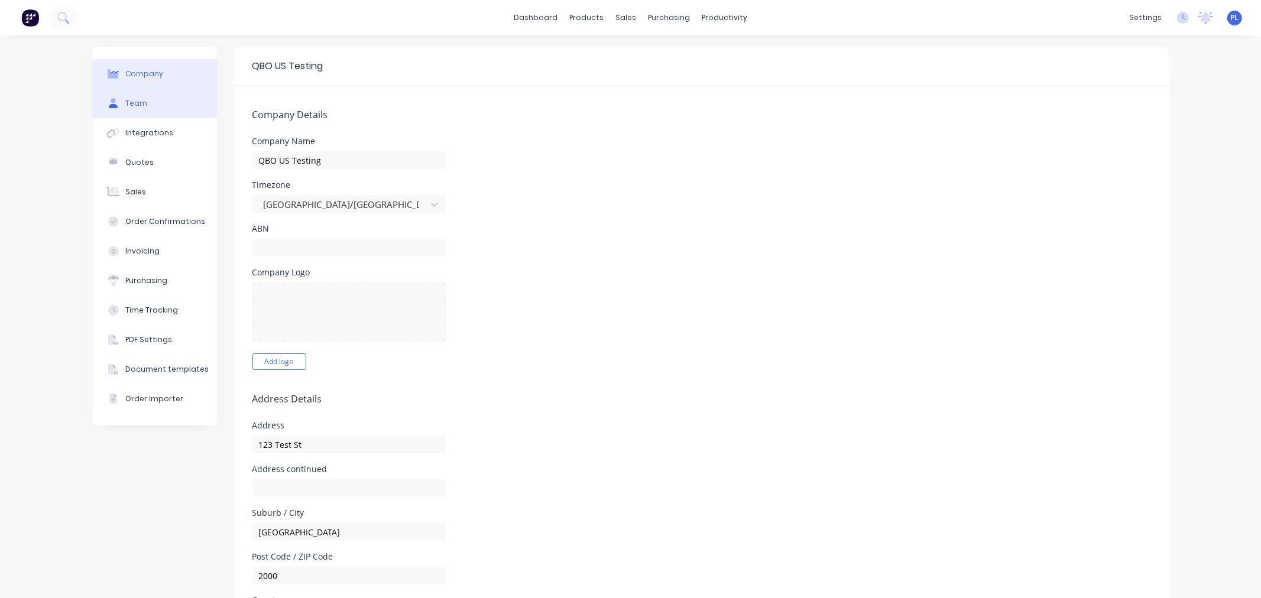
click at [186, 98] on button "Team" at bounding box center [155, 104] width 124 height 30
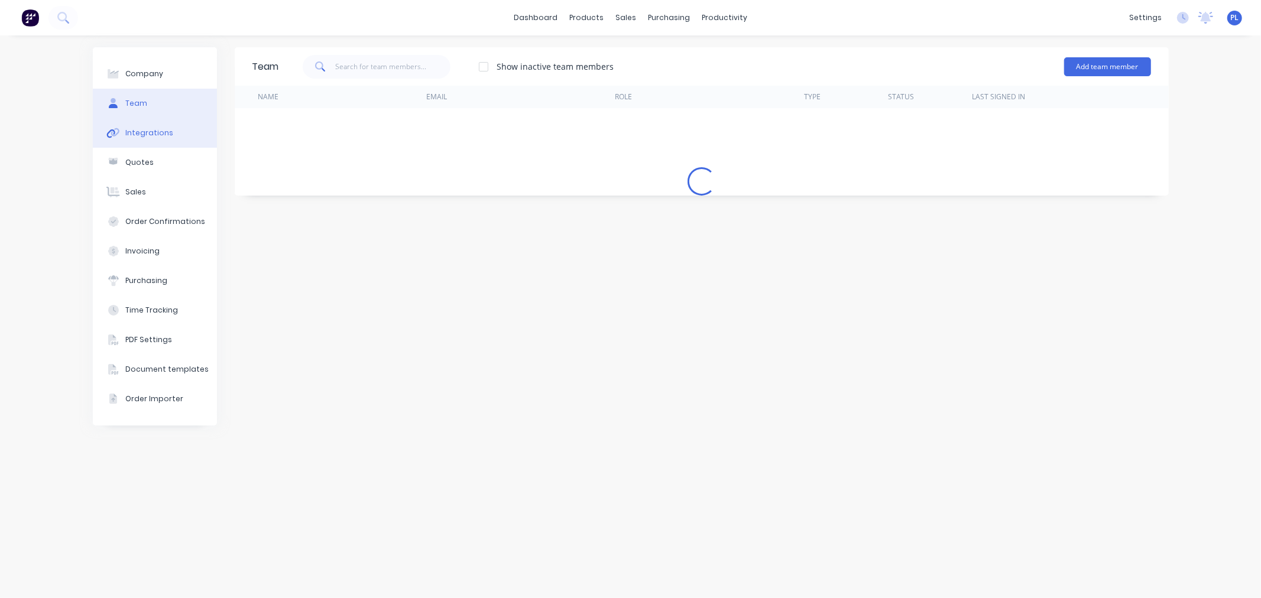
click at [162, 135] on div "Integrations" at bounding box center [149, 133] width 48 height 11
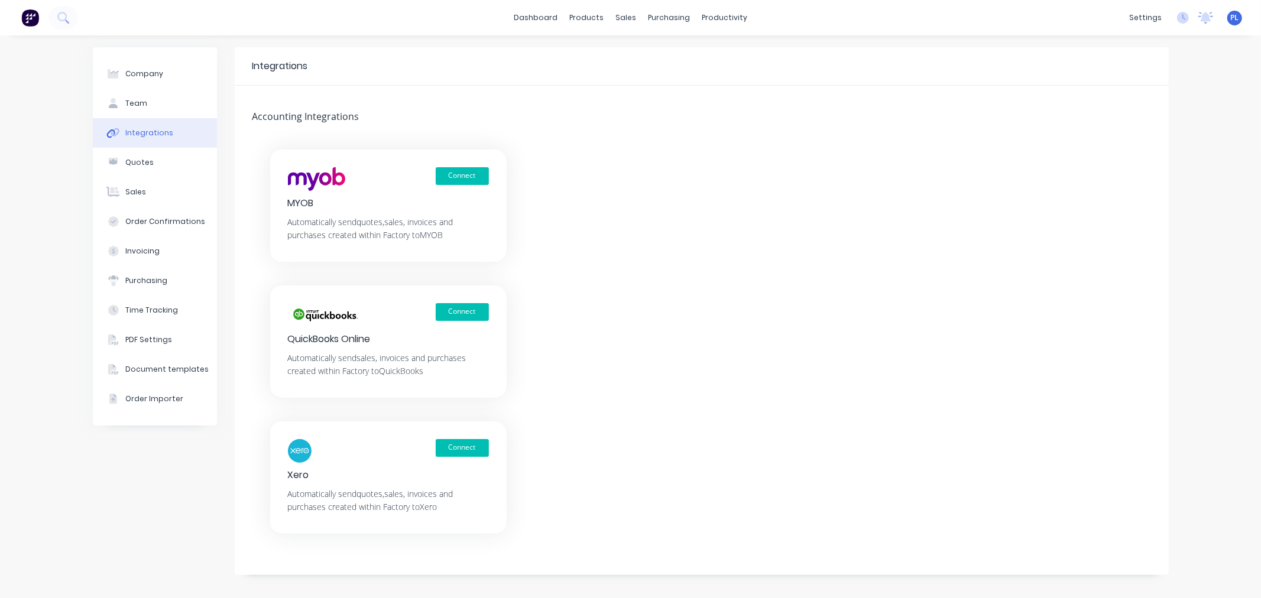
click at [446, 436] on div "Connect Xero Automatically send quotes, sales, invoices and purchases created w…" at bounding box center [388, 477] width 236 height 112
click at [456, 461] on div "Connect" at bounding box center [388, 451] width 201 height 24
click at [455, 449] on button "Connect" at bounding box center [462, 448] width 53 height 18
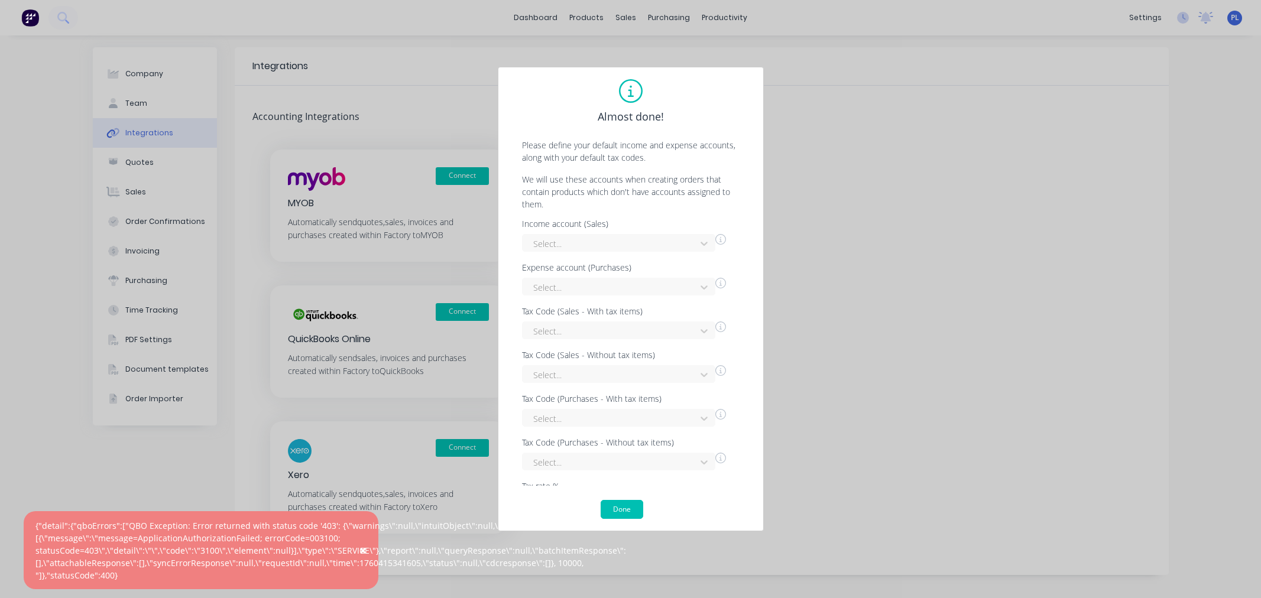
click at [332, 177] on div "Almost done! Please define your default income and expense accounts, along with…" at bounding box center [630, 299] width 1261 height 598
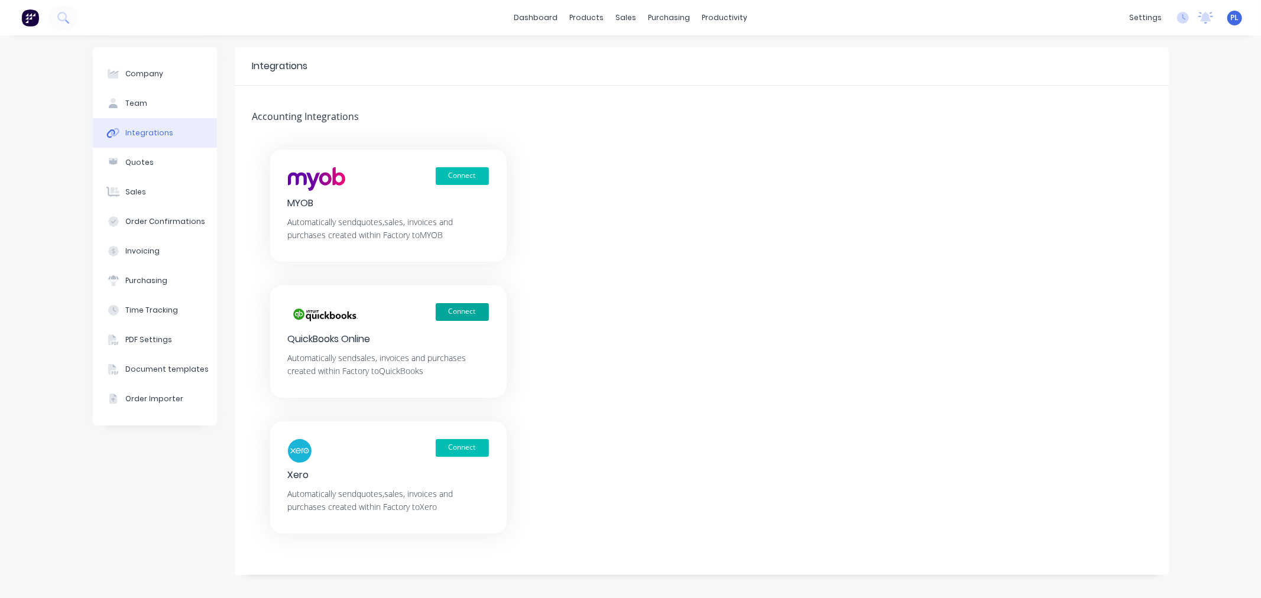
click at [460, 306] on button "Connect" at bounding box center [462, 312] width 53 height 18
